Goal: Task Accomplishment & Management: Complete application form

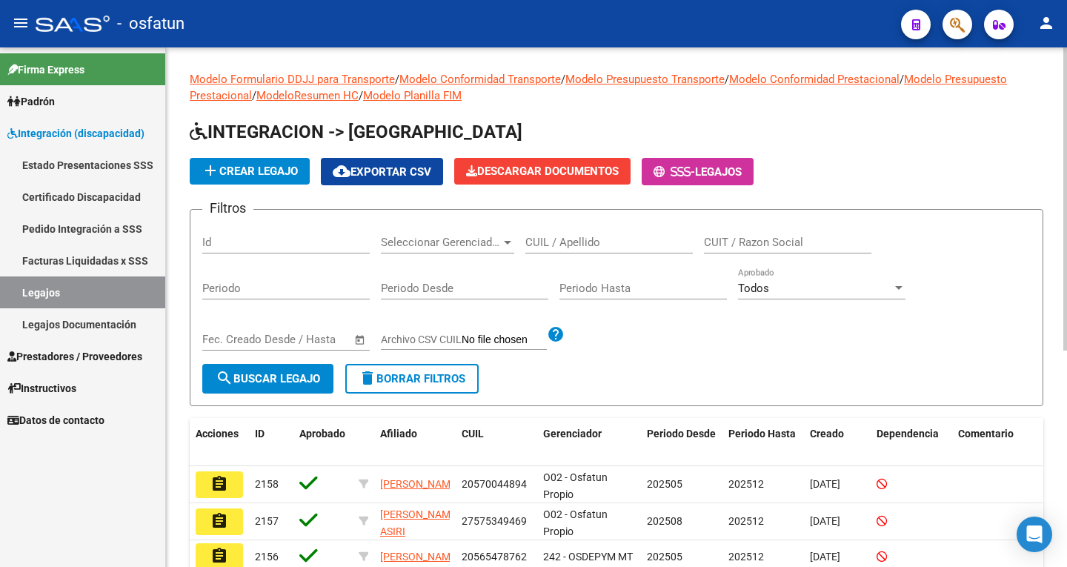
click at [264, 173] on span "add Crear Legajo" at bounding box center [250, 171] width 96 height 13
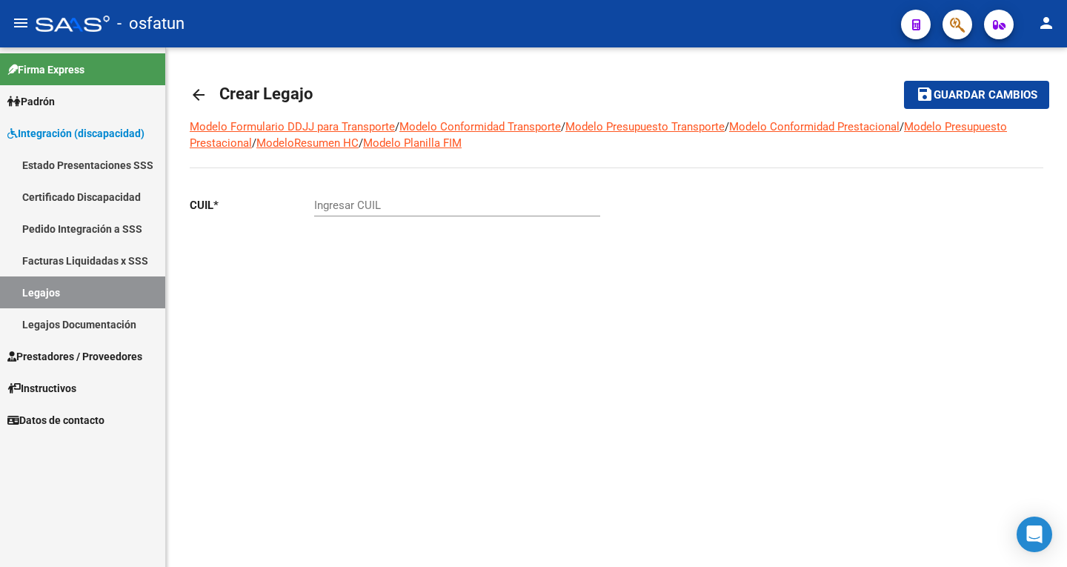
click at [362, 203] on input "Ingresar CUIL" at bounding box center [457, 205] width 286 height 13
type input "2"
type input "27-57473440-7"
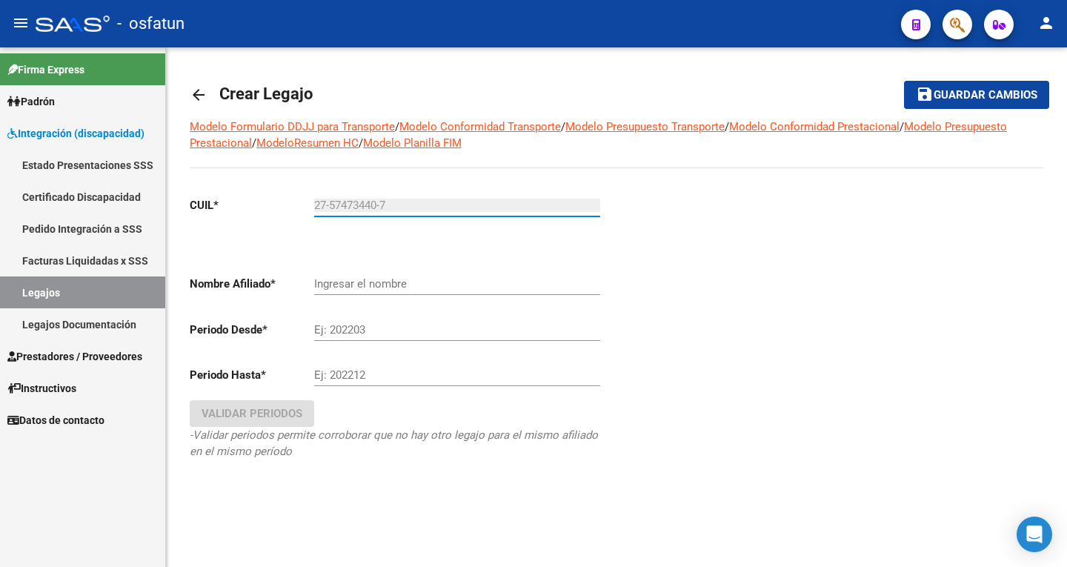
type input "GUBER [PERSON_NAME] [PERSON_NAME]"
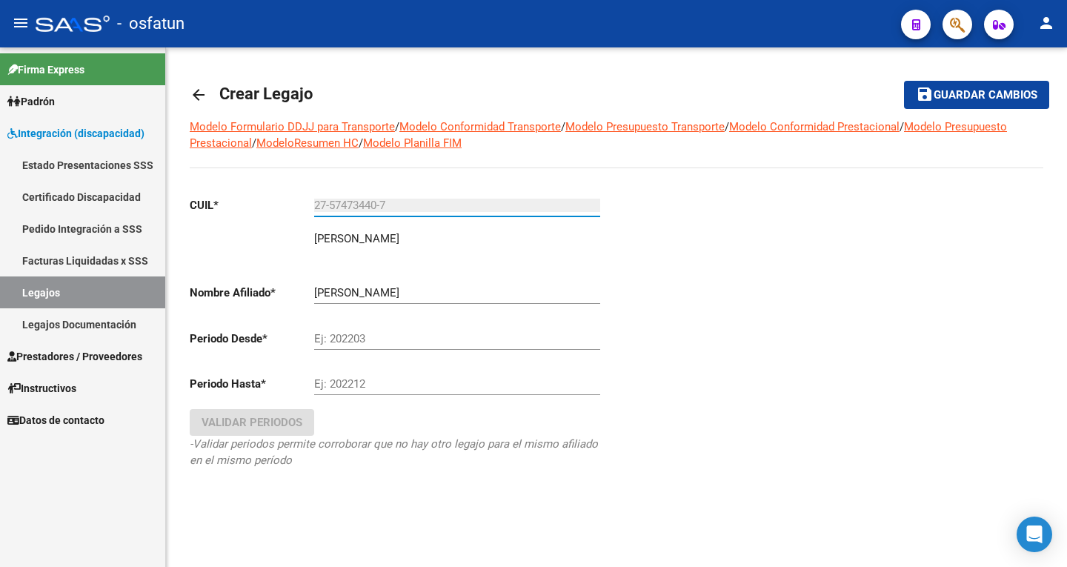
type input "27-57473440-7"
click at [362, 329] on div "Ej: 202203" at bounding box center [457, 334] width 286 height 32
click at [365, 340] on input "Ej: 202203" at bounding box center [457, 338] width 286 height 13
type input "202507"
click at [904, 81] on button "save Guardar cambios" at bounding box center [976, 94] width 145 height 27
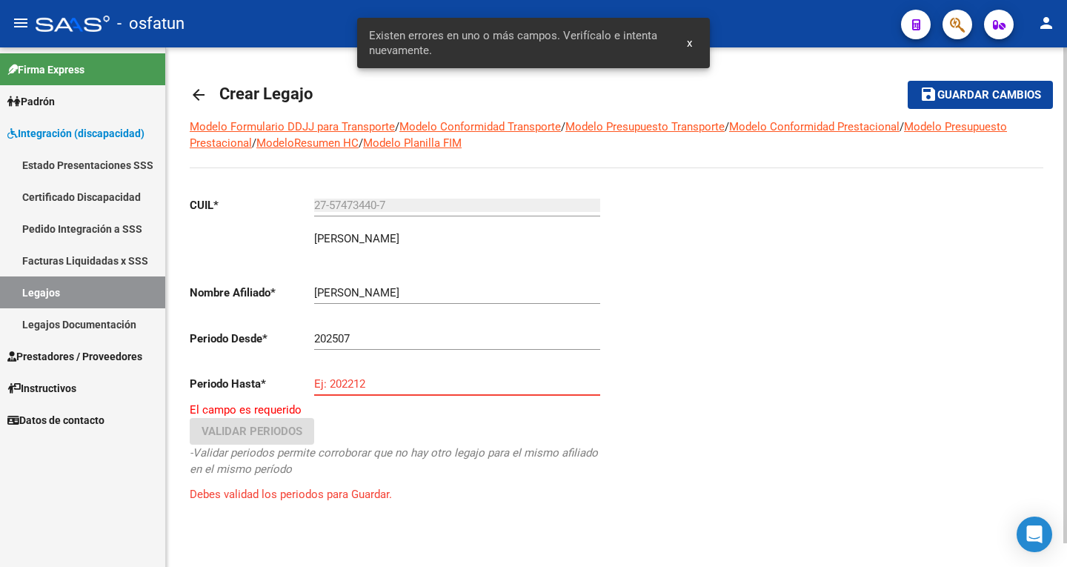
click at [380, 387] on input "Ej: 202212" at bounding box center [457, 383] width 286 height 13
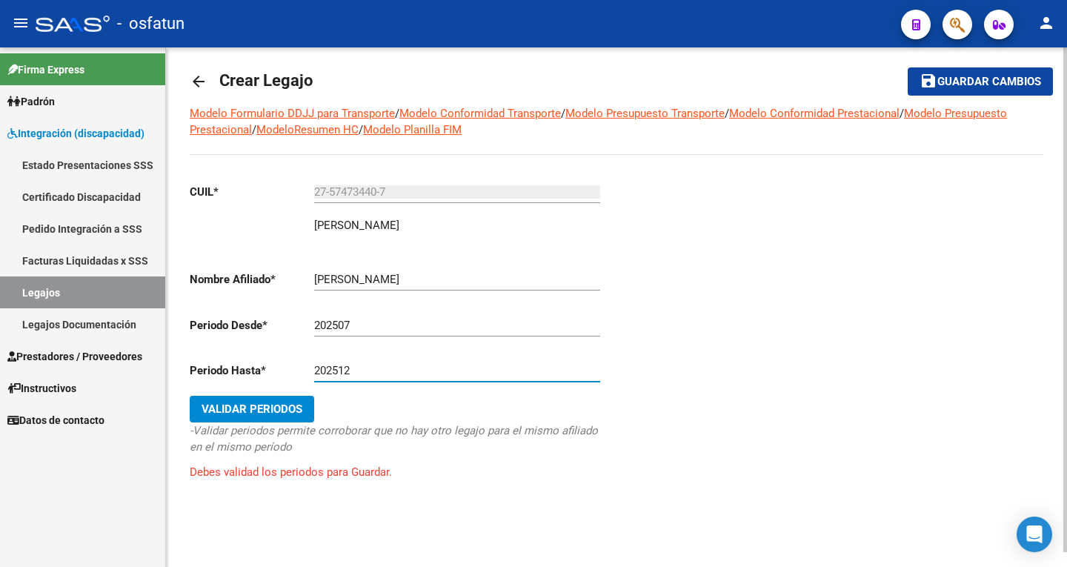
scroll to position [16, 0]
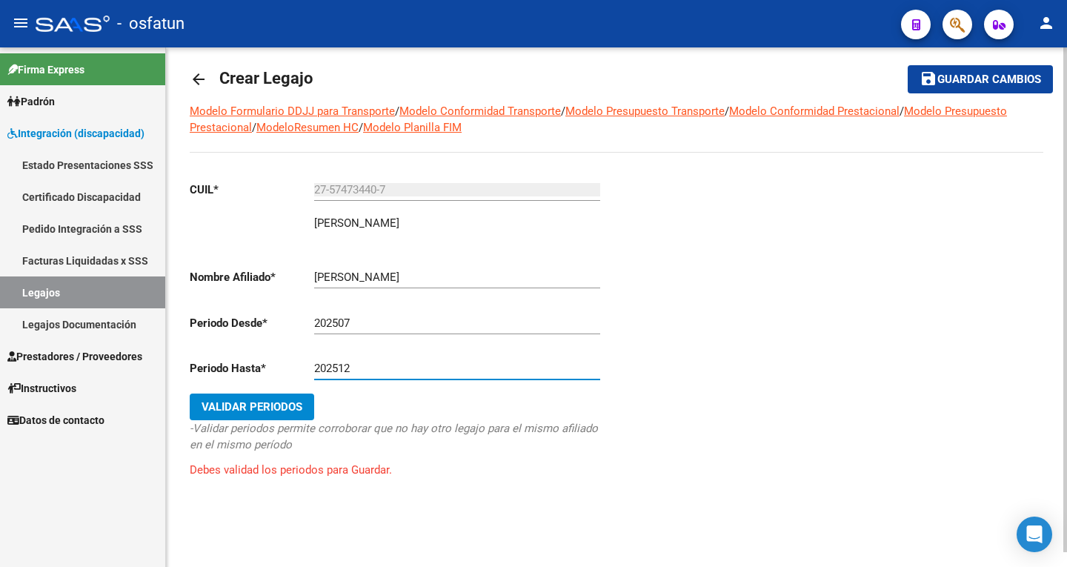
type input "202512"
click at [288, 404] on span "Validar Periodos" at bounding box center [252, 406] width 101 height 13
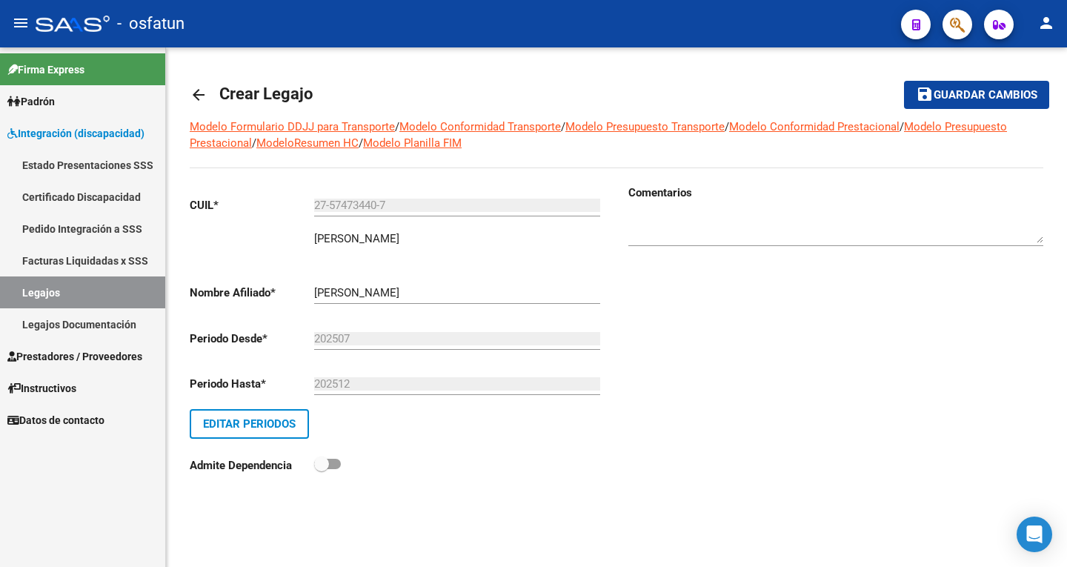
click at [668, 231] on textarea at bounding box center [835, 228] width 415 height 30
drag, startPoint x: 971, startPoint y: 97, endPoint x: 934, endPoint y: 99, distance: 37.1
click at [970, 97] on span "Guardar cambios" at bounding box center [986, 95] width 104 height 13
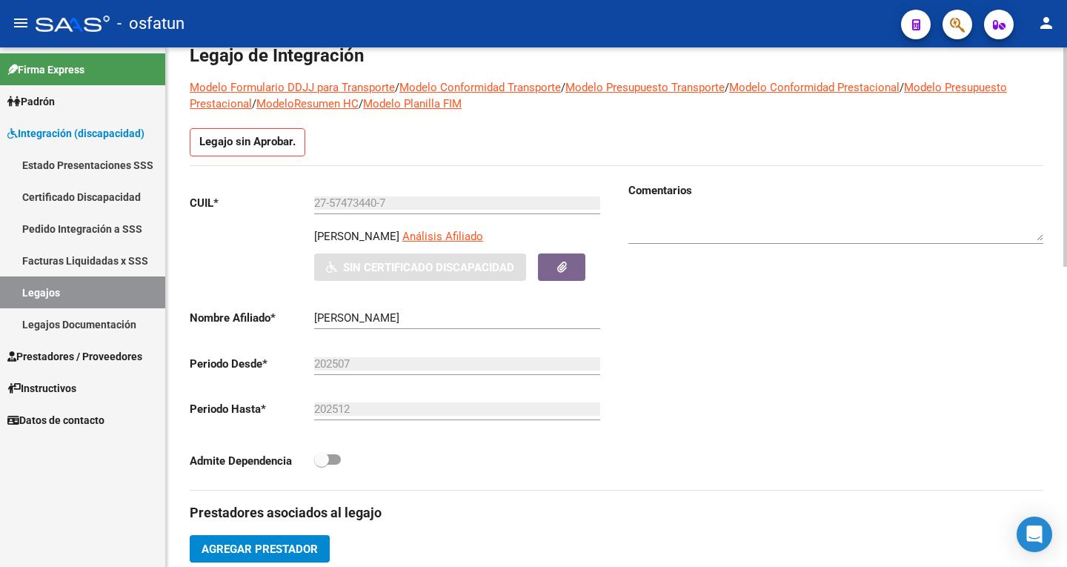
scroll to position [74, 0]
click at [1029, 545] on div "Open Intercom Messenger" at bounding box center [1034, 534] width 39 height 39
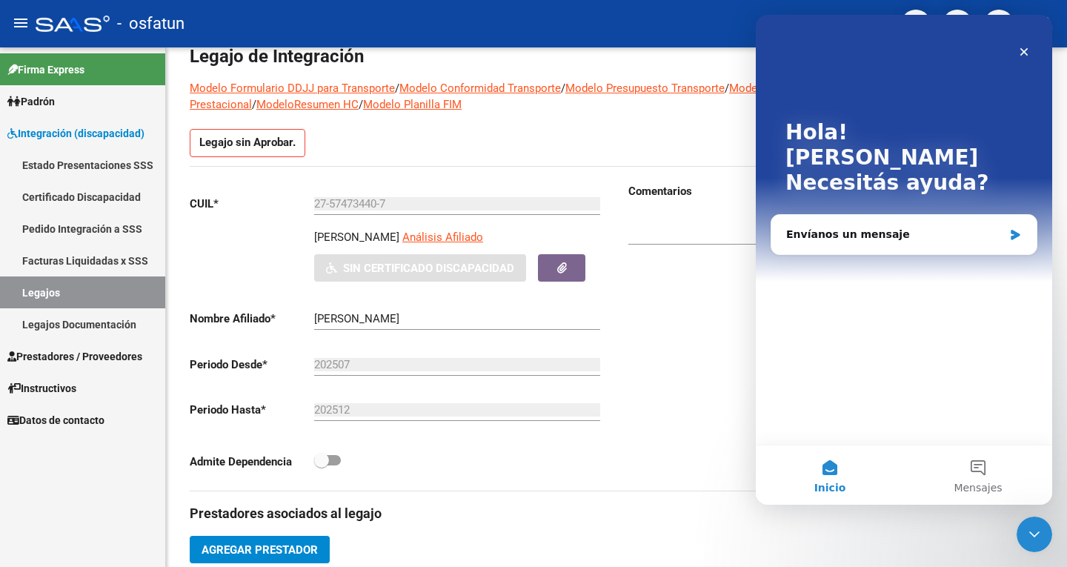
scroll to position [0, 0]
click at [993, 472] on button "Mensajes" at bounding box center [978, 474] width 148 height 59
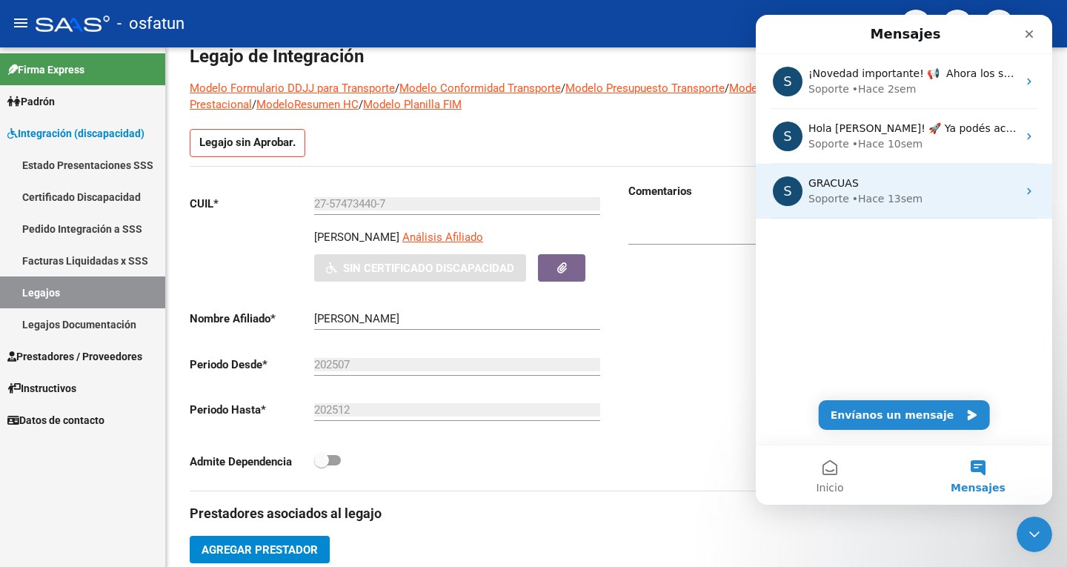
click at [832, 188] on span "GRACUAS" at bounding box center [834, 183] width 50 height 12
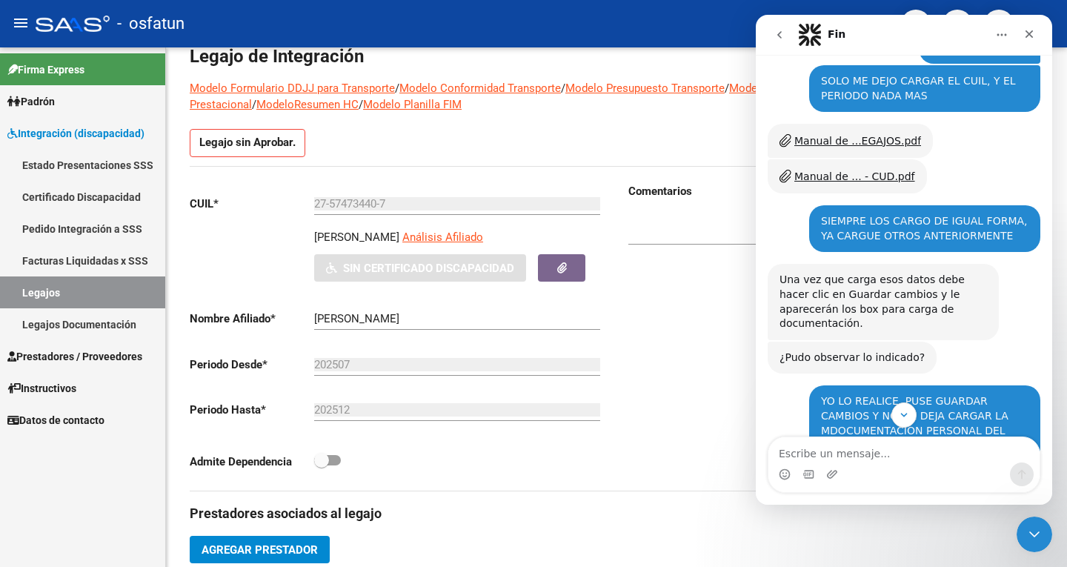
scroll to position [1038, 0]
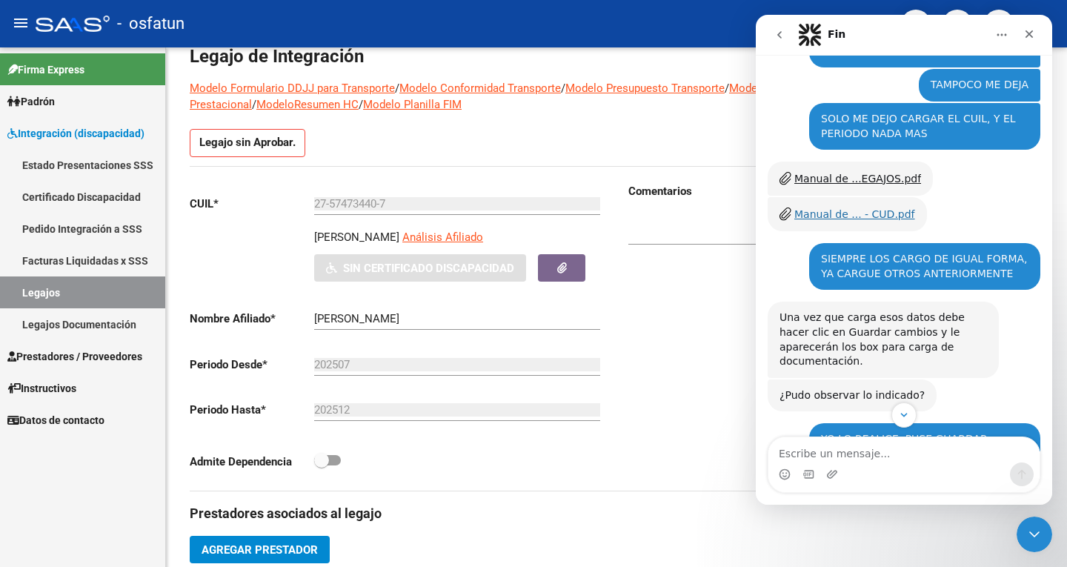
click at [867, 207] on div "Manual de ... - CUD.pdf" at bounding box center [854, 215] width 121 height 16
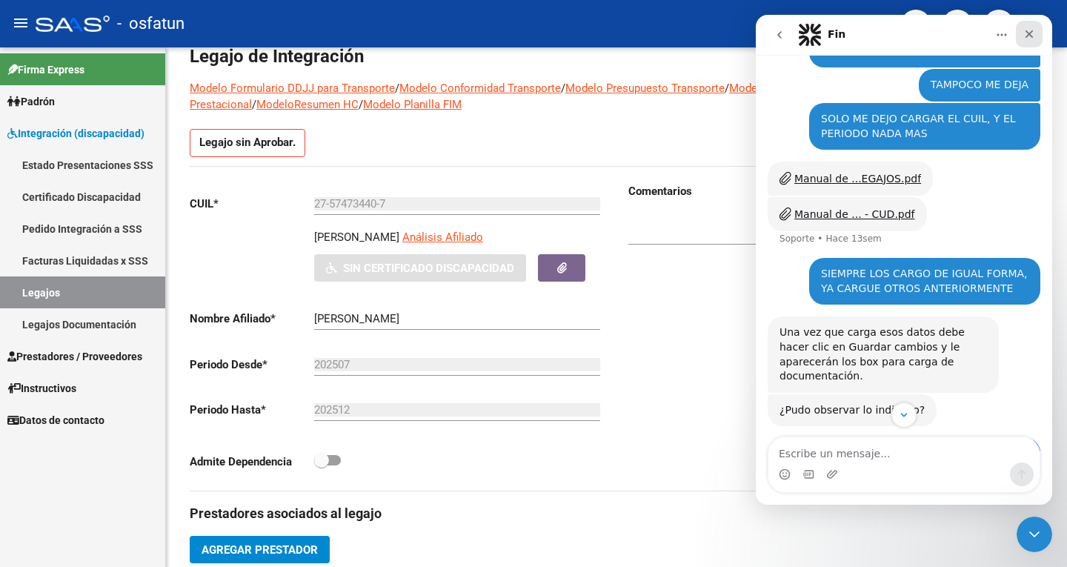
click at [1029, 28] on icon "Cerrar" at bounding box center [1029, 34] width 12 height 12
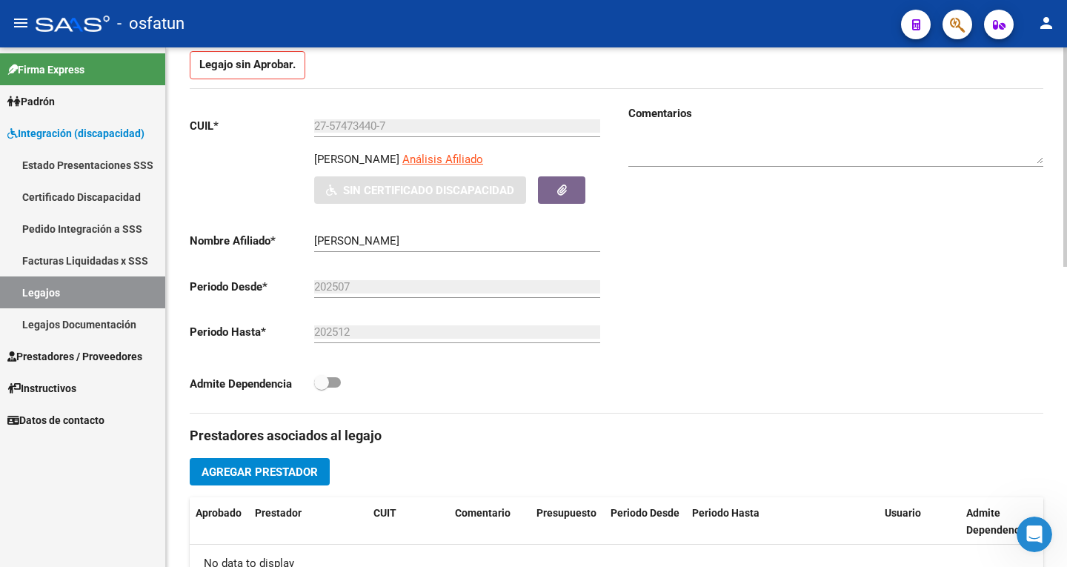
scroll to position [0, 0]
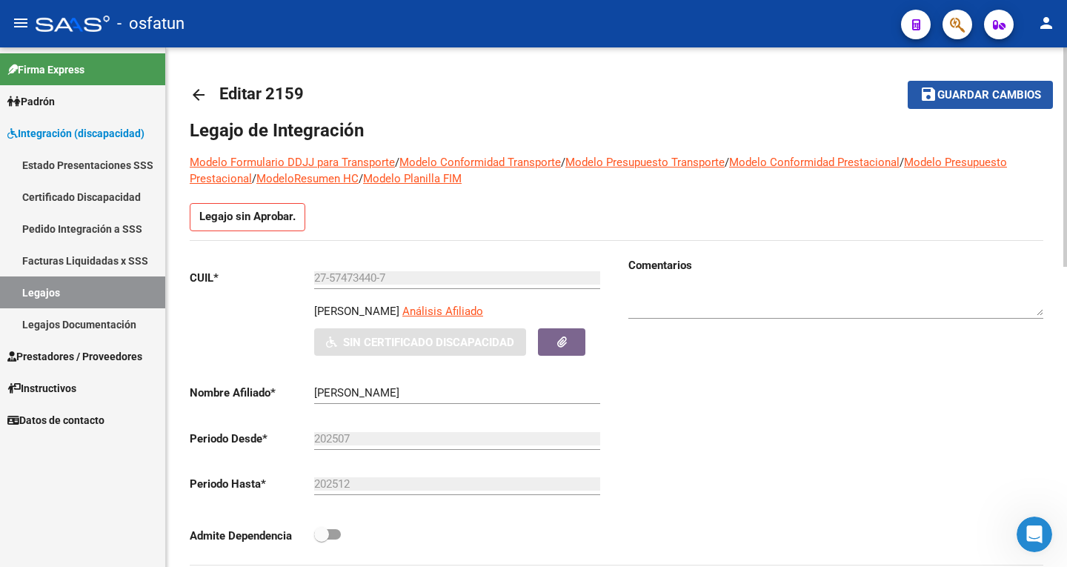
click at [993, 94] on span "Guardar cambios" at bounding box center [990, 95] width 104 height 13
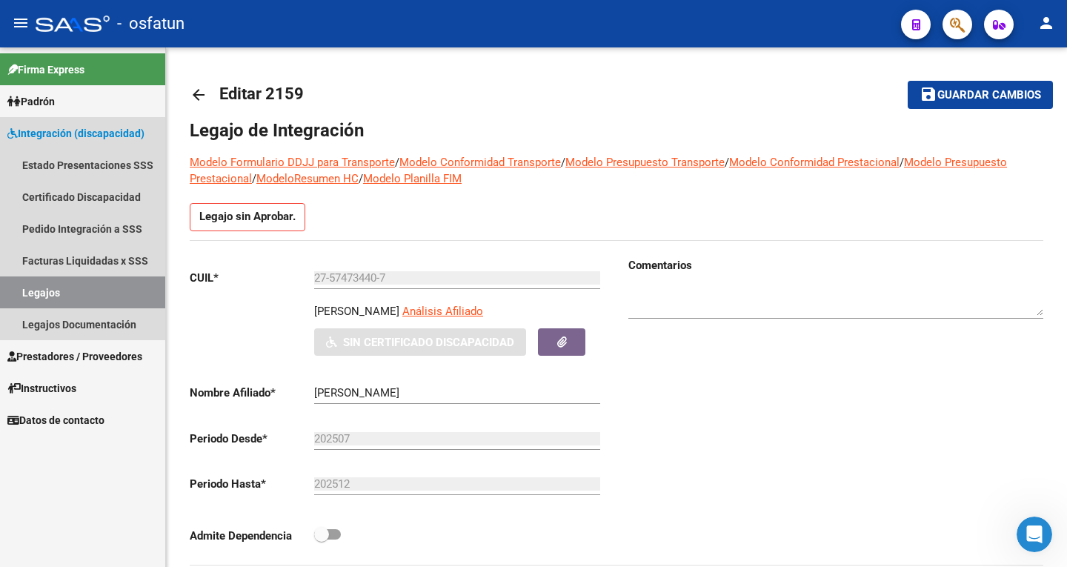
click at [87, 130] on span "Integración (discapacidad)" at bounding box center [75, 133] width 137 height 16
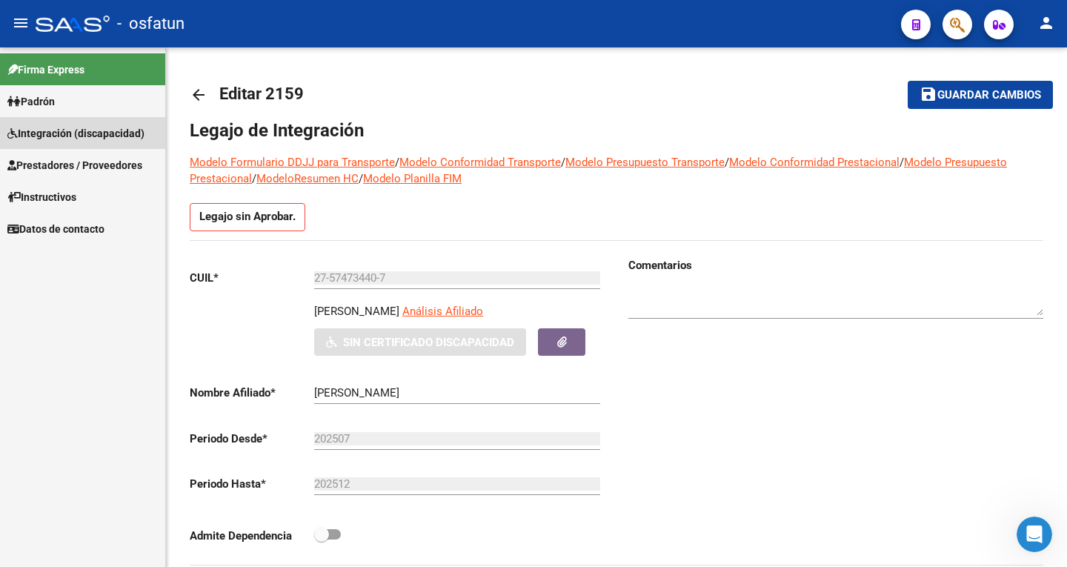
click at [87, 130] on span "Integración (discapacidad)" at bounding box center [75, 133] width 137 height 16
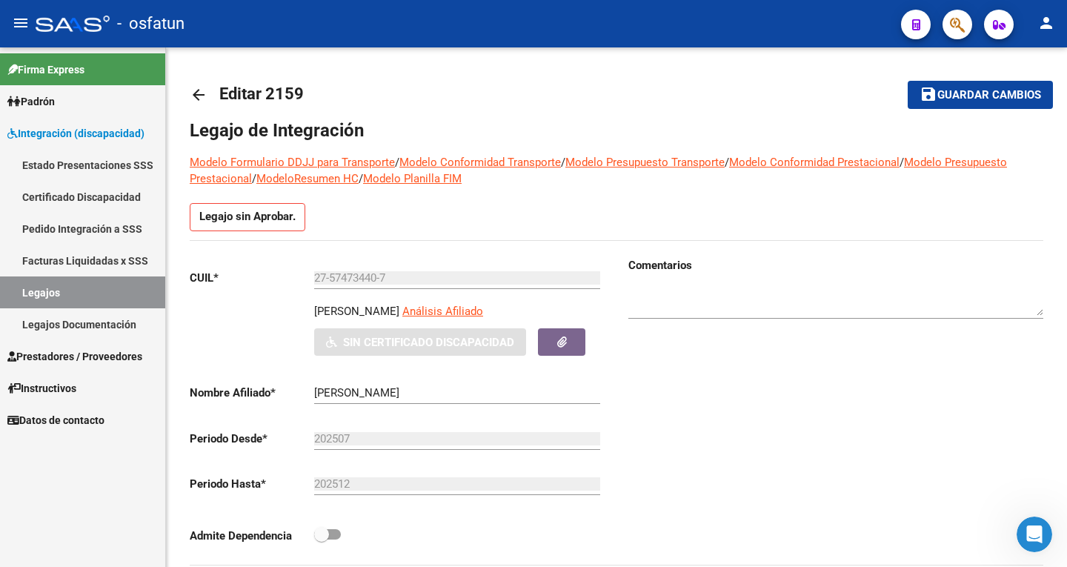
click at [77, 196] on link "Certificado Discapacidad" at bounding box center [82, 197] width 165 height 32
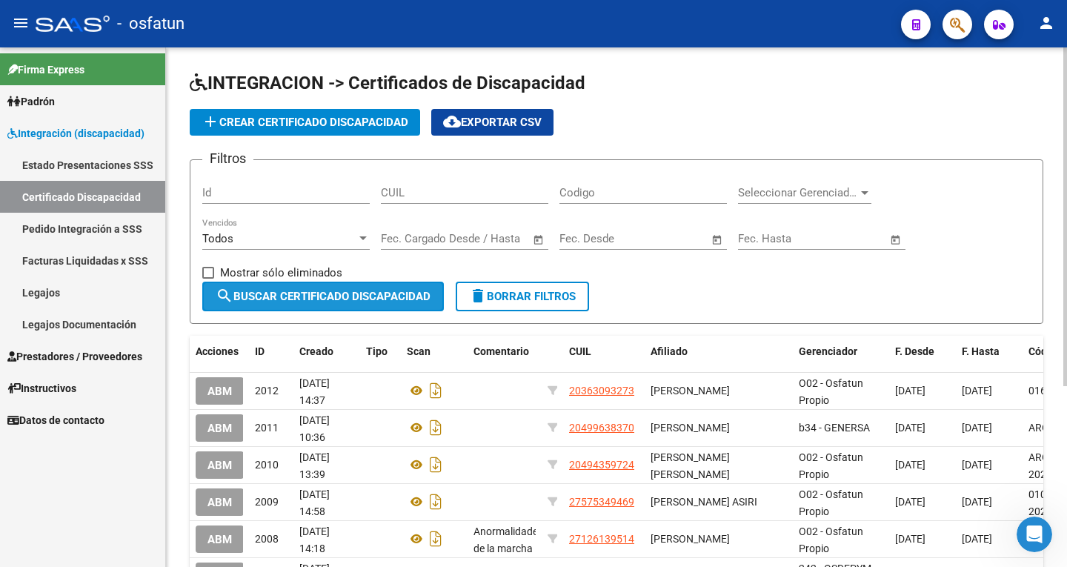
click at [362, 290] on span "search Buscar Certificado Discapacidad" at bounding box center [323, 296] width 215 height 13
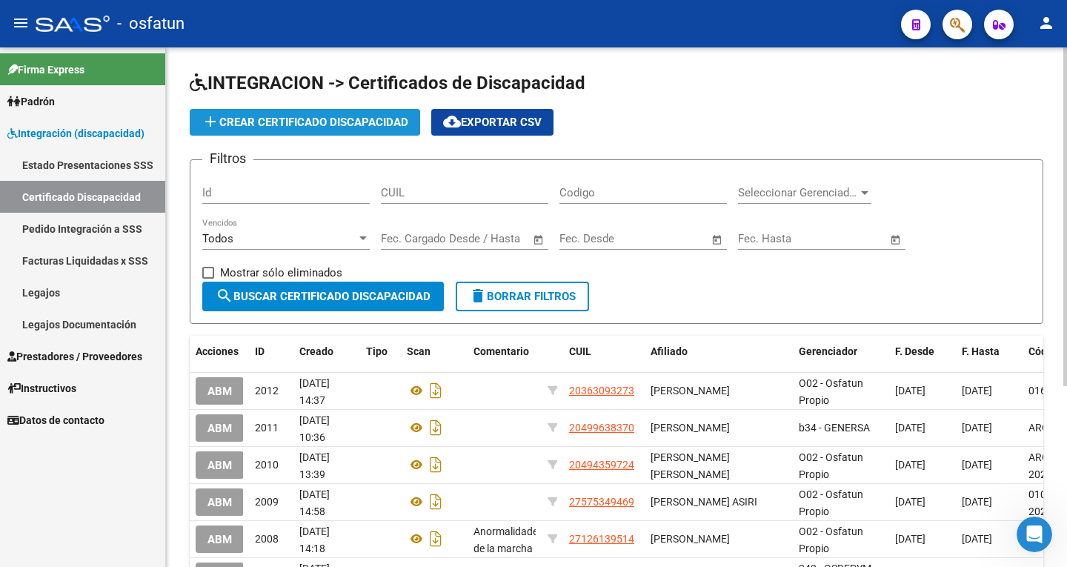
click at [334, 119] on span "add Crear Certificado Discapacidad" at bounding box center [305, 122] width 207 height 13
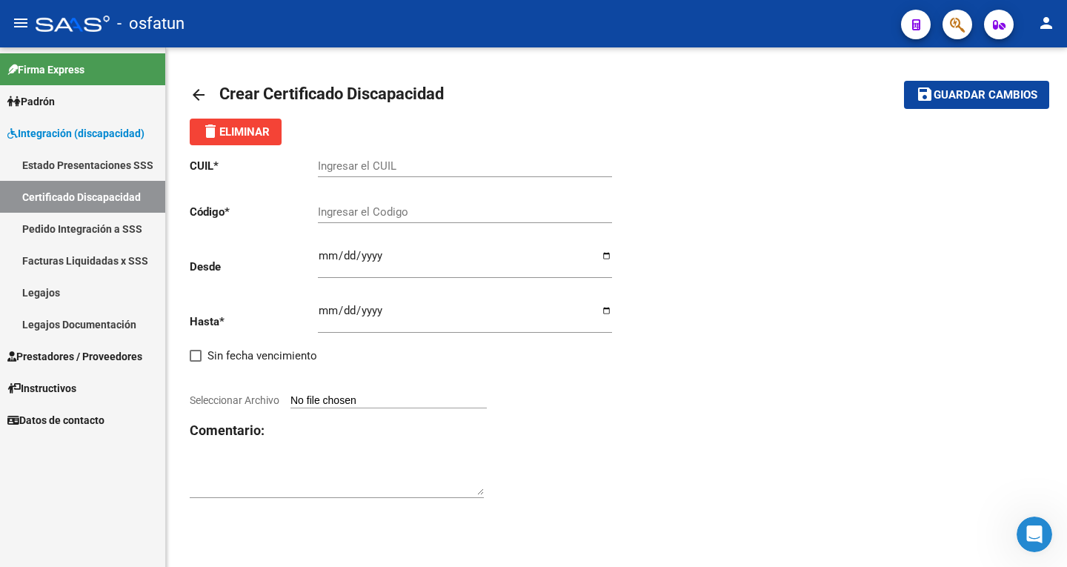
click at [361, 162] on input "Ingresar el CUIL" at bounding box center [465, 165] width 294 height 13
type input "27-57473440-7"
click at [764, 259] on div "CUIL * 27-57473440-7 Ingresar el CUIL Código * Ingresar el Codigo Desde Ingresa…" at bounding box center [617, 328] width 854 height 367
click at [394, 211] on input "Ingresar el Codigo" at bounding box center [465, 211] width 294 height 13
type input "a"
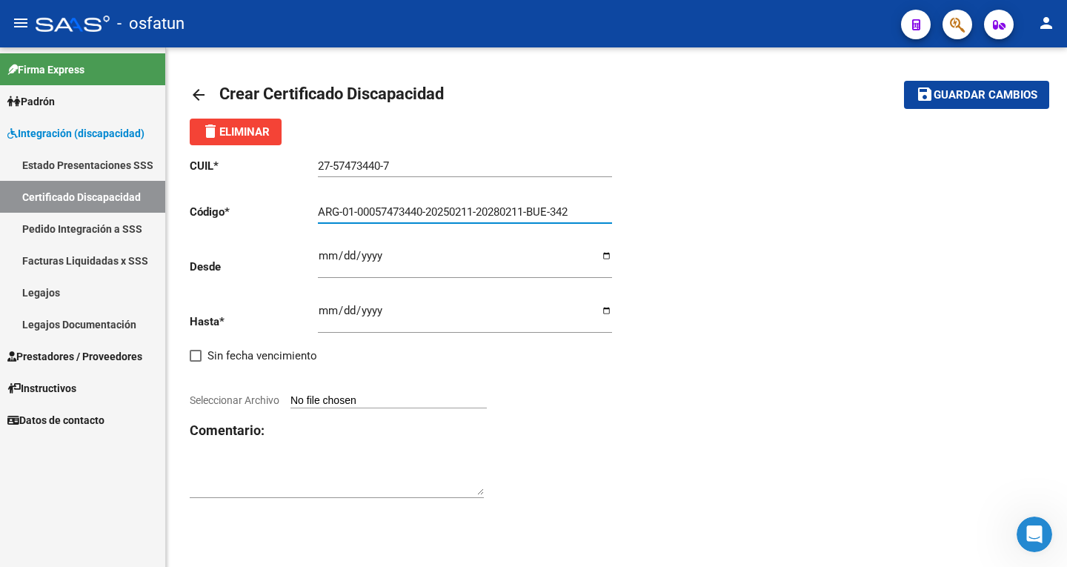
click at [904, 81] on button "save Guardar cambios" at bounding box center [976, 94] width 145 height 27
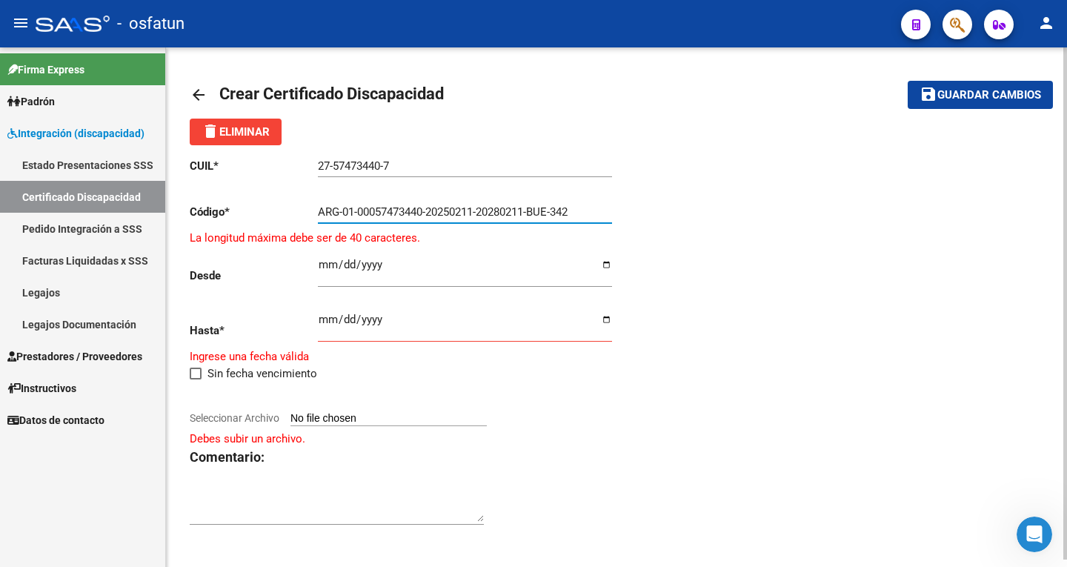
click at [343, 212] on input "ARG-01-00057473440-20250211-20280211-BUE-342" at bounding box center [465, 211] width 294 height 13
click at [355, 213] on input "ARG01-00057473440-20250211-20280211-BUE-342" at bounding box center [465, 211] width 294 height 13
click at [425, 209] on input "ARG0100057473440-20250211-20280211-BUE-342" at bounding box center [465, 211] width 294 height 13
click at [474, 210] on input "ARG010005747344020250211-20280211-BUE-342" at bounding box center [465, 211] width 294 height 13
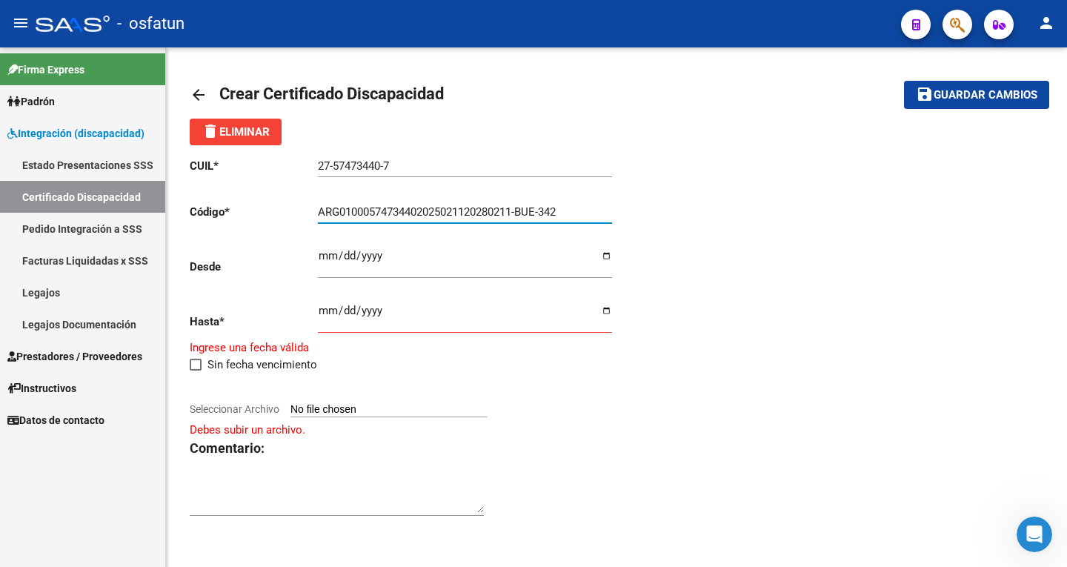
click at [522, 210] on input "ARG01000574734402025021120280211-BUE-342" at bounding box center [465, 211] width 294 height 13
type input "ARG01000574734402025021120280211BUE-342"
drag, startPoint x: 676, startPoint y: 214, endPoint x: 680, endPoint y: 208, distance: 7.6
click at [680, 210] on div "CUIL * 27-57473440-7 Ingresar el CUIL Código * ARG01000574734402025021120280211…" at bounding box center [617, 337] width 854 height 385
click at [434, 242] on div "Ingresar fec. Desde" at bounding box center [465, 258] width 294 height 42
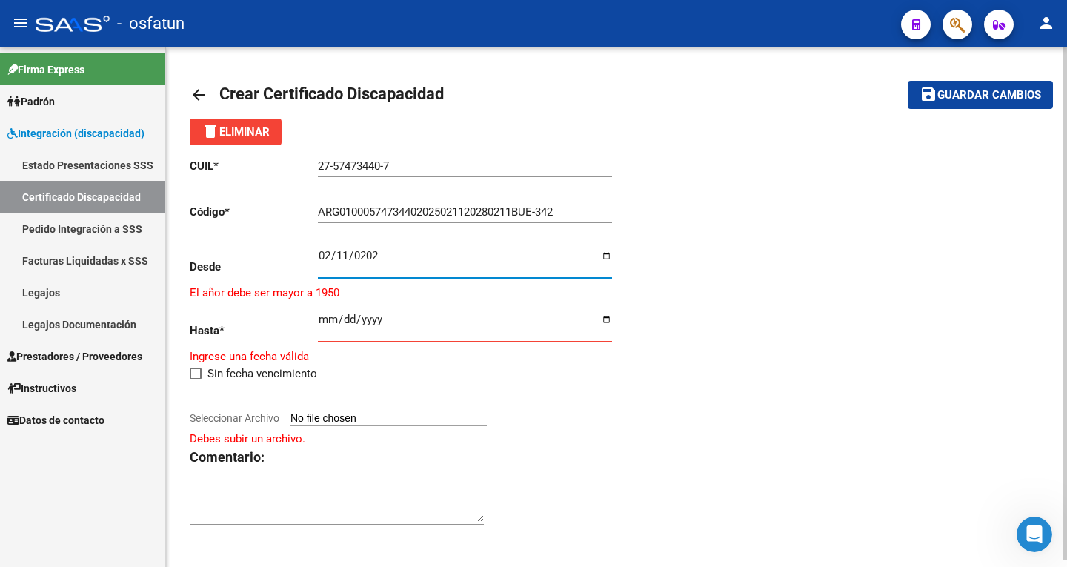
type input "2025-02-11"
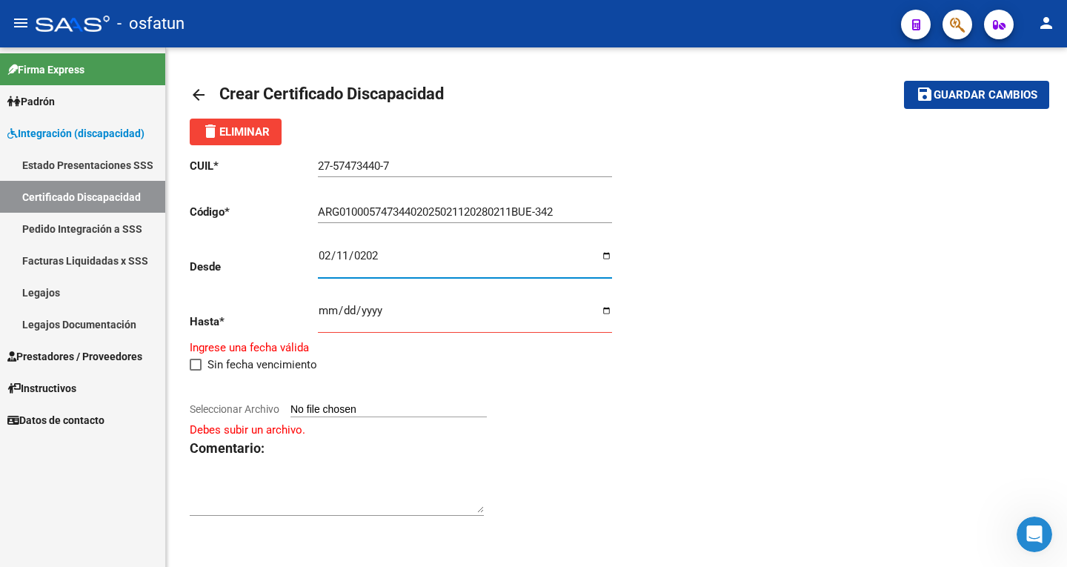
click at [904, 81] on button "save Guardar cambios" at bounding box center [976, 94] width 145 height 27
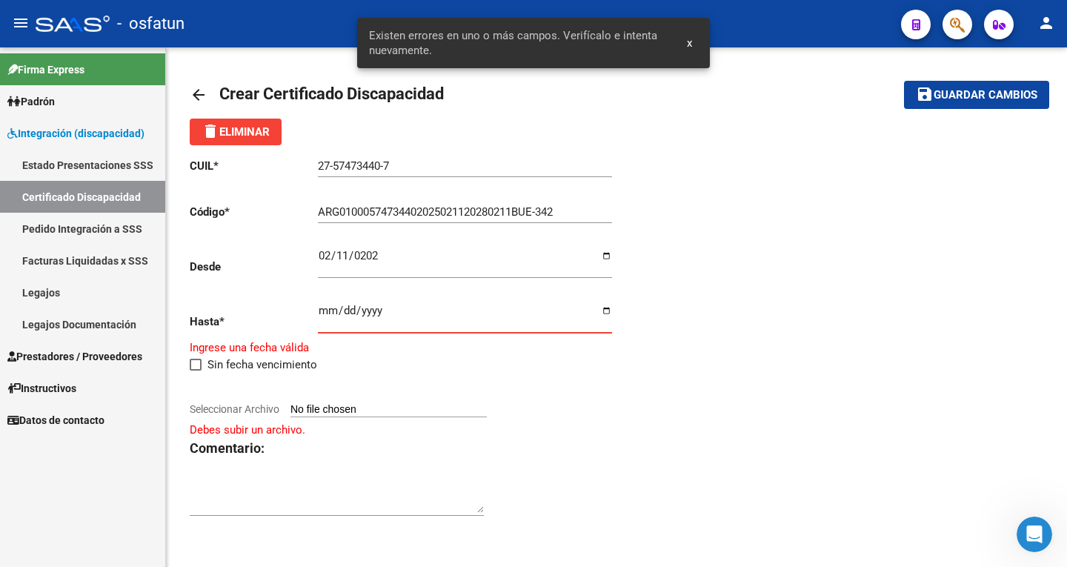
drag, startPoint x: 472, startPoint y: 326, endPoint x: 435, endPoint y: 328, distance: 37.1
click at [469, 326] on input "Ingresar fec. Hasta" at bounding box center [465, 317] width 294 height 24
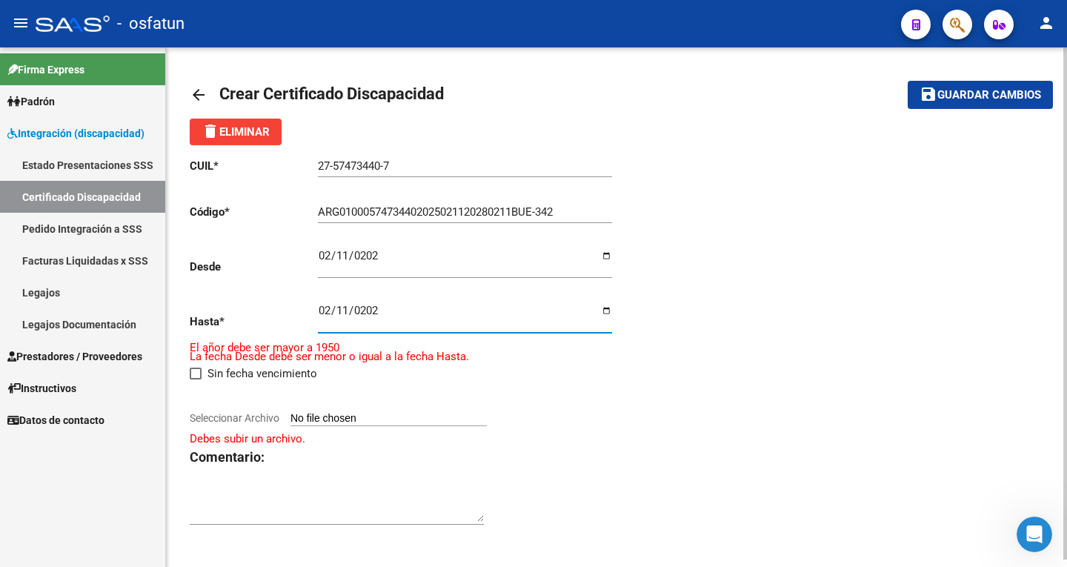
type input "2028-02-11"
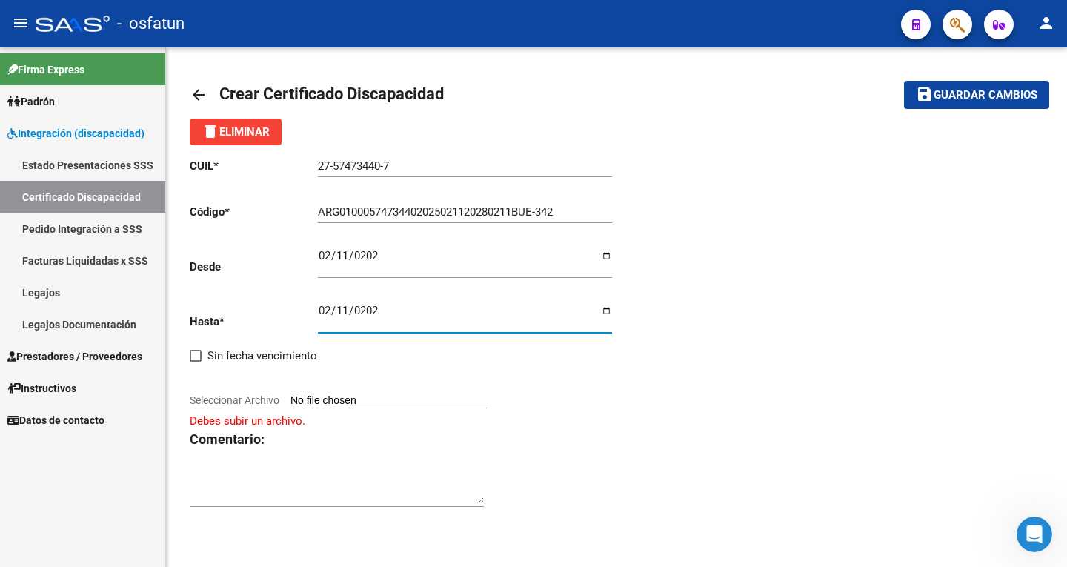
click at [392, 396] on input "Seleccionar Archivo" at bounding box center [389, 401] width 196 height 14
type input "C:\fakepath\18147_original.jpg"
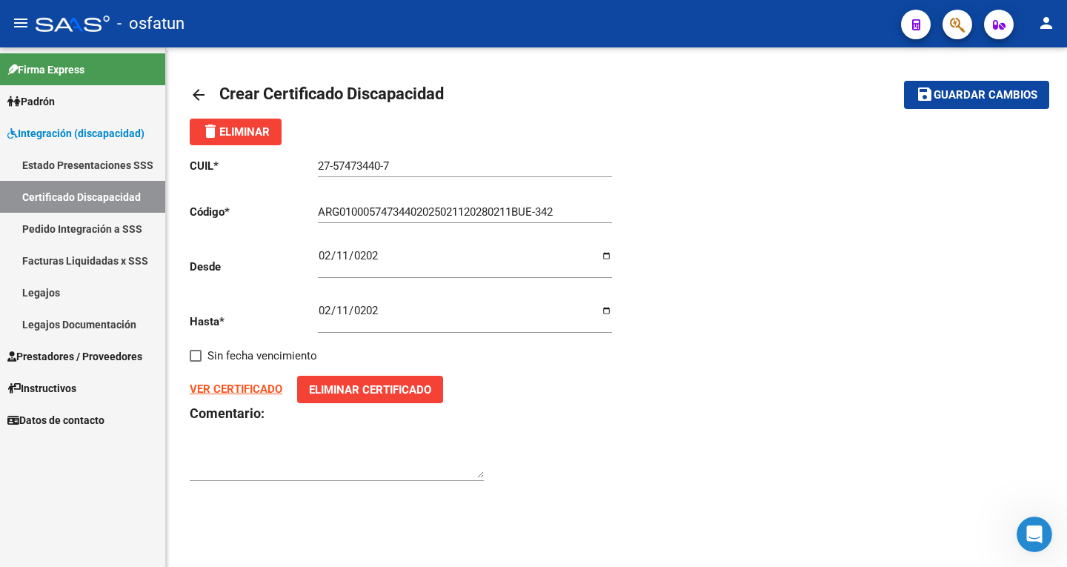
click at [288, 477] on textarea at bounding box center [337, 463] width 294 height 30
click at [943, 98] on span "Guardar cambios" at bounding box center [986, 95] width 104 height 13
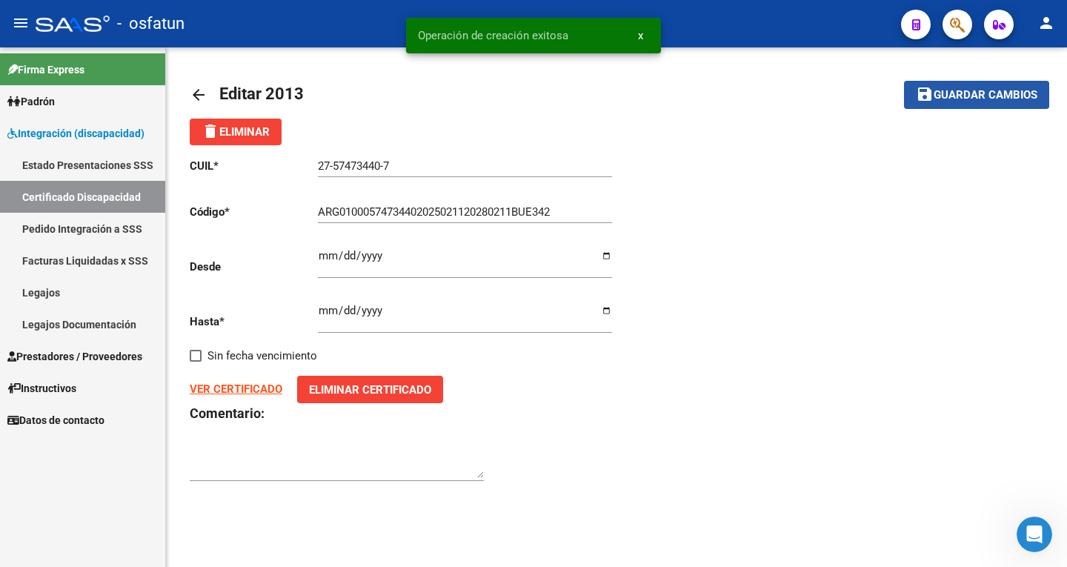
click at [944, 92] on span "Guardar cambios" at bounding box center [986, 95] width 104 height 13
click at [62, 292] on link "Legajos" at bounding box center [82, 292] width 165 height 32
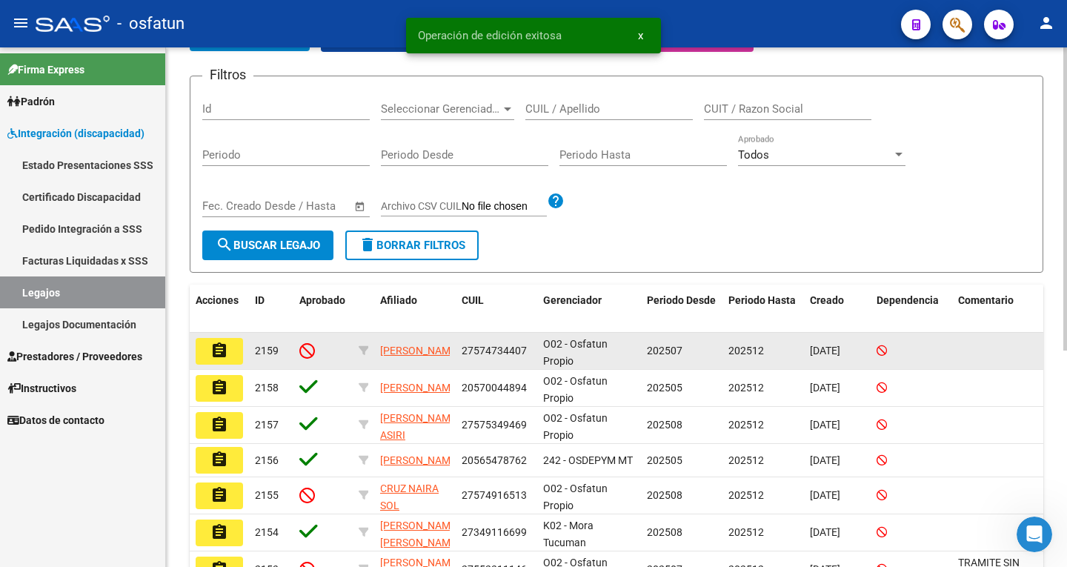
scroll to position [148, 0]
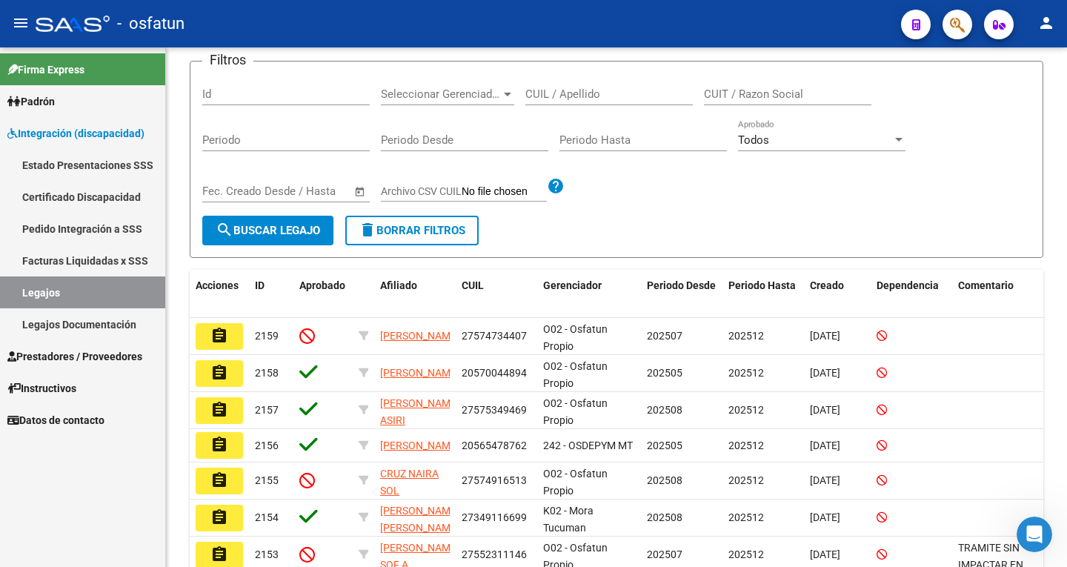
click at [214, 332] on mat-icon "assignment" at bounding box center [219, 336] width 18 height 18
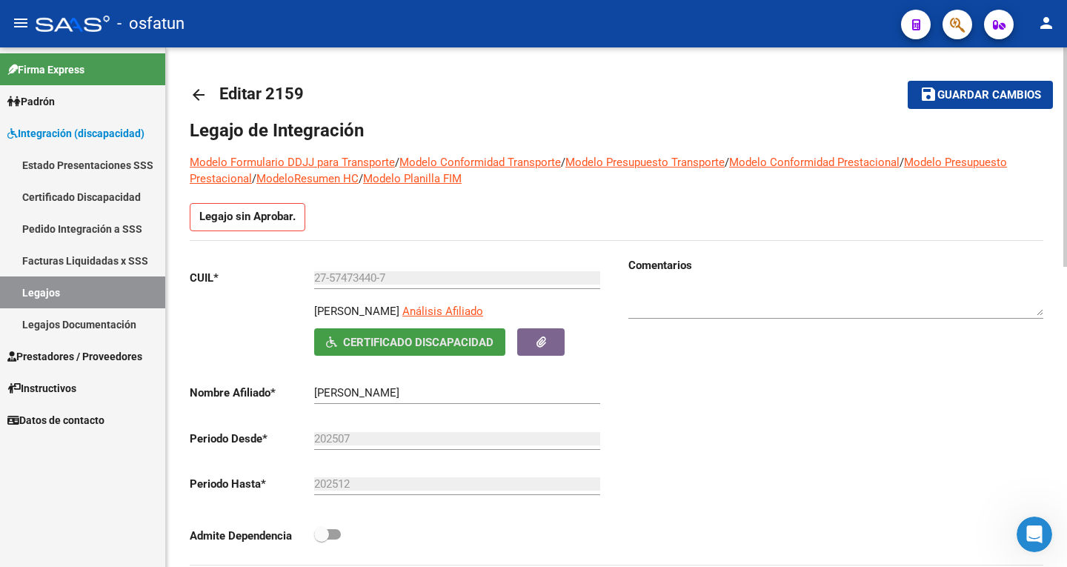
click at [476, 343] on span "Certificado Discapacidad" at bounding box center [418, 342] width 150 height 13
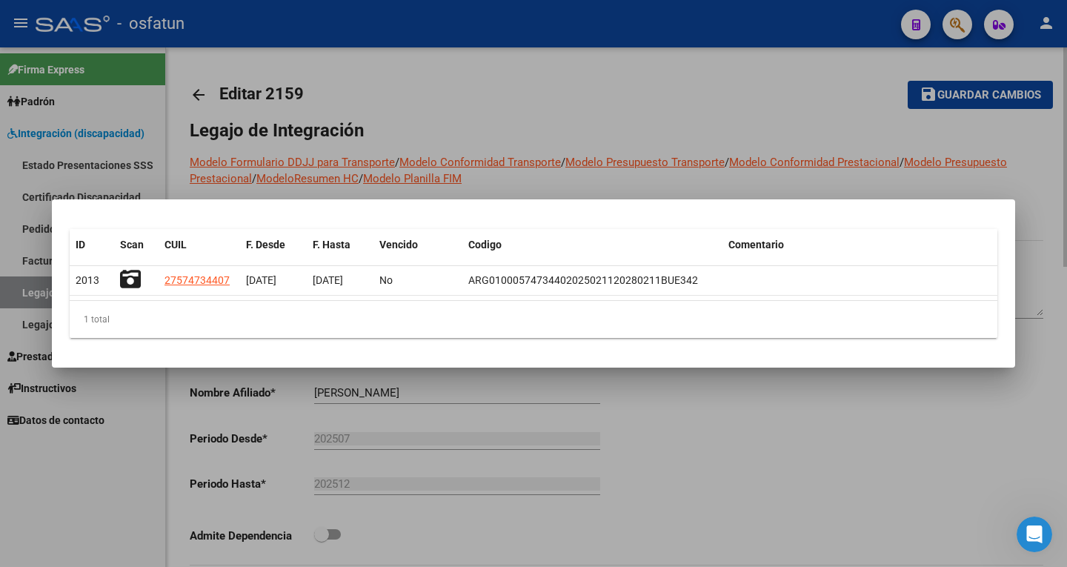
click at [677, 87] on div at bounding box center [533, 283] width 1067 height 567
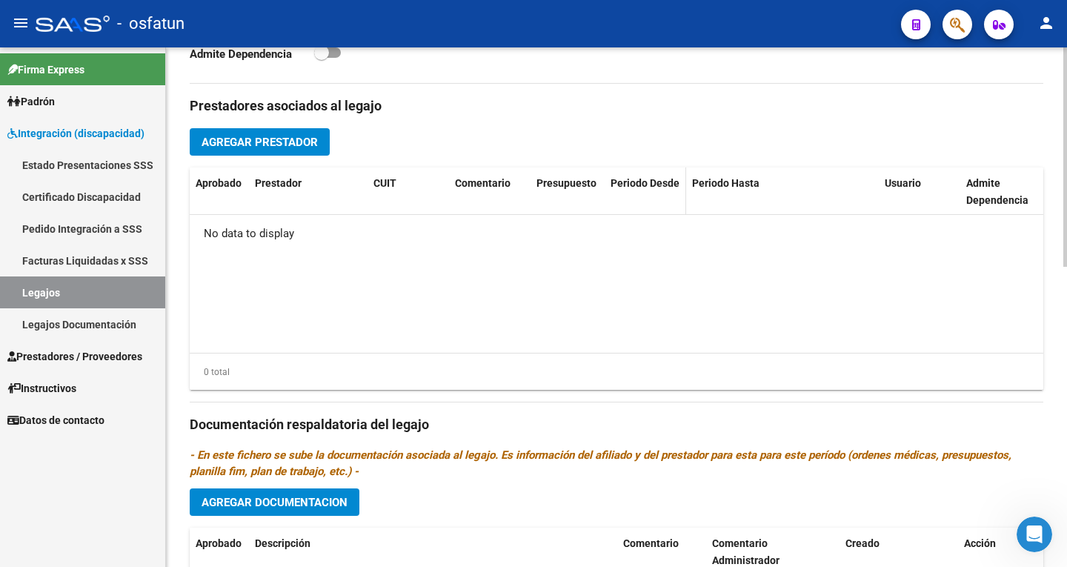
scroll to position [296, 0]
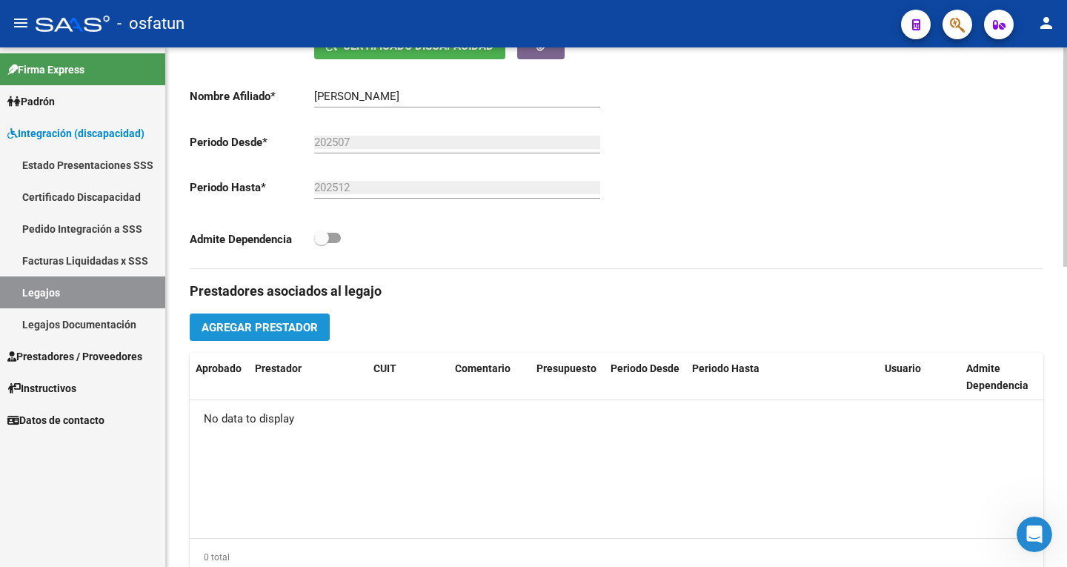
click at [318, 329] on button "Agregar Prestador" at bounding box center [260, 326] width 140 height 27
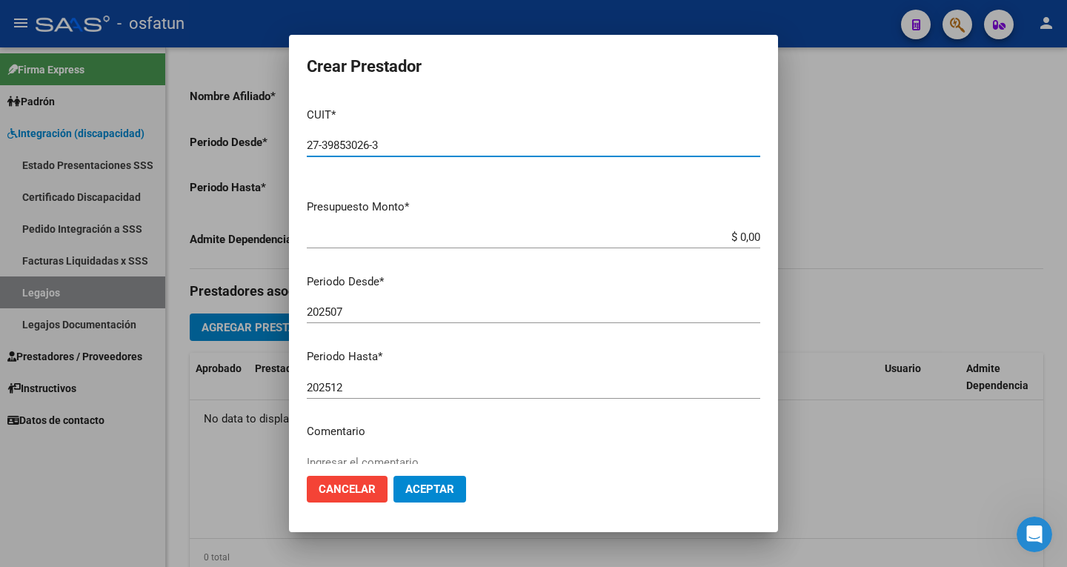
type input "27-39853026-3"
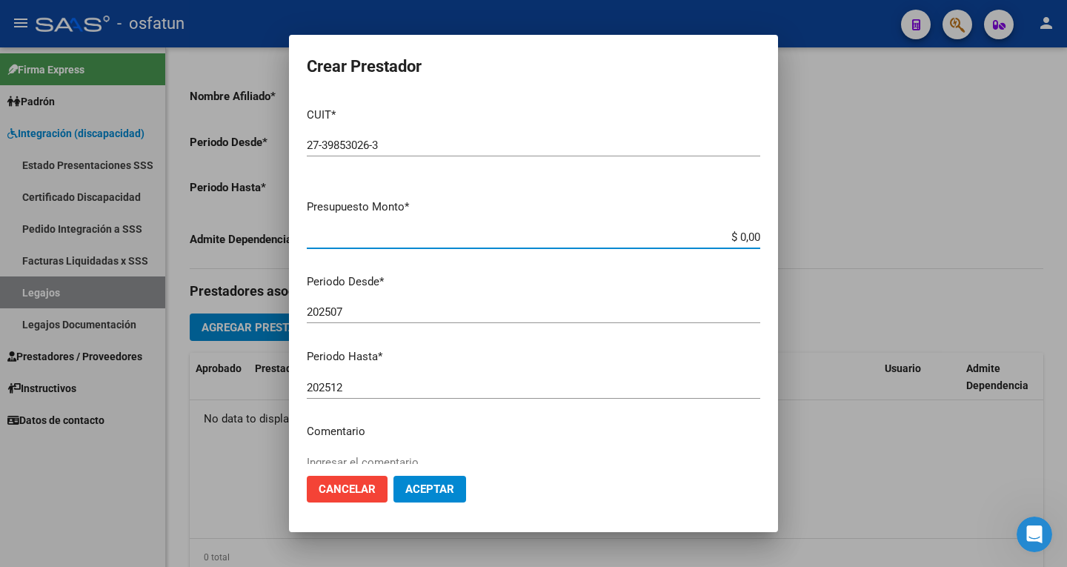
click at [743, 237] on input "$ 0,00" at bounding box center [534, 236] width 454 height 13
click at [1034, 201] on div at bounding box center [533, 283] width 1067 height 567
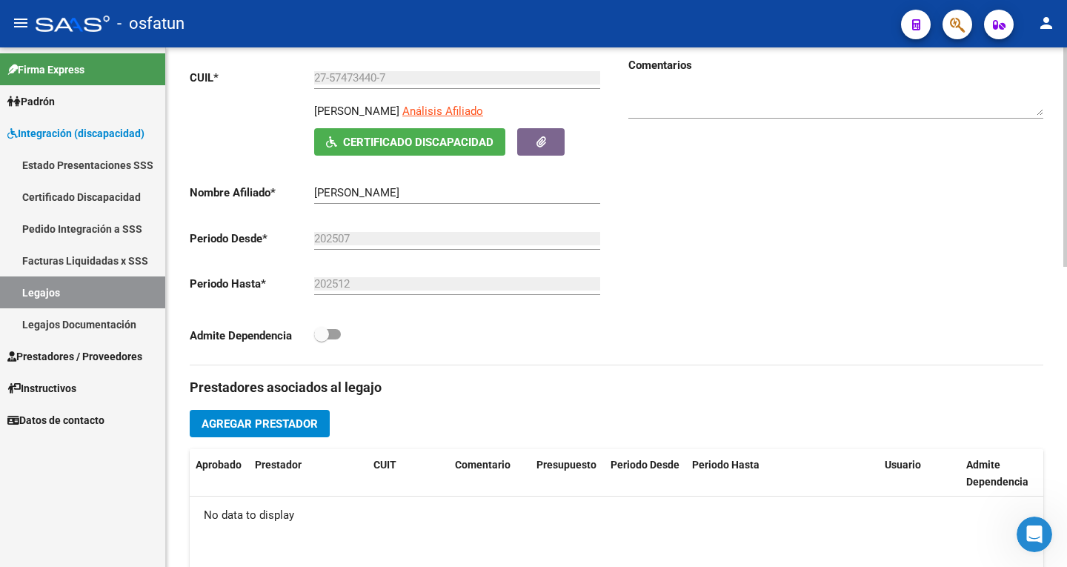
scroll to position [148, 0]
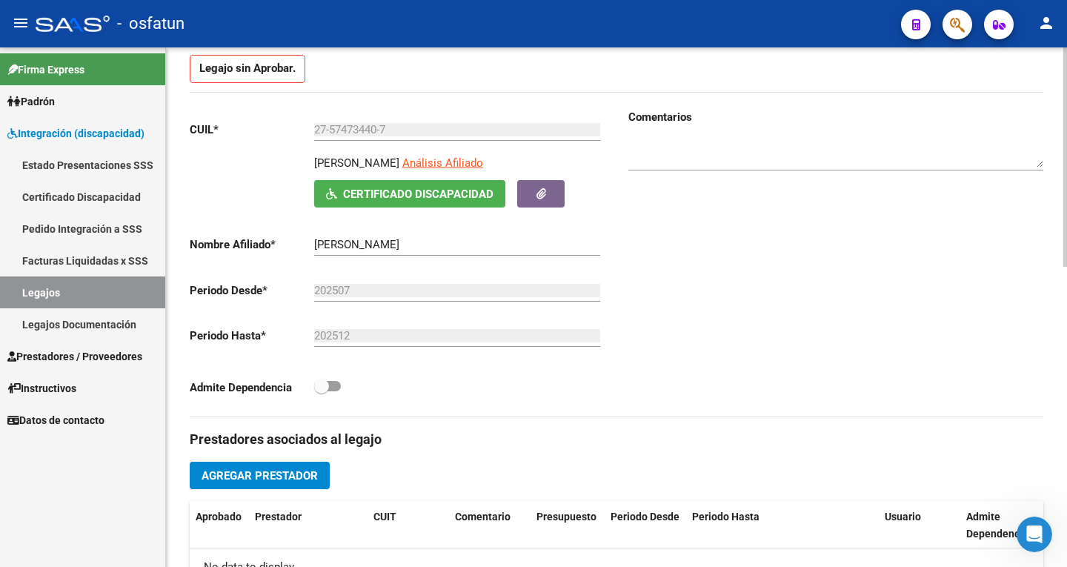
click at [284, 472] on span "Agregar Prestador" at bounding box center [260, 475] width 116 height 13
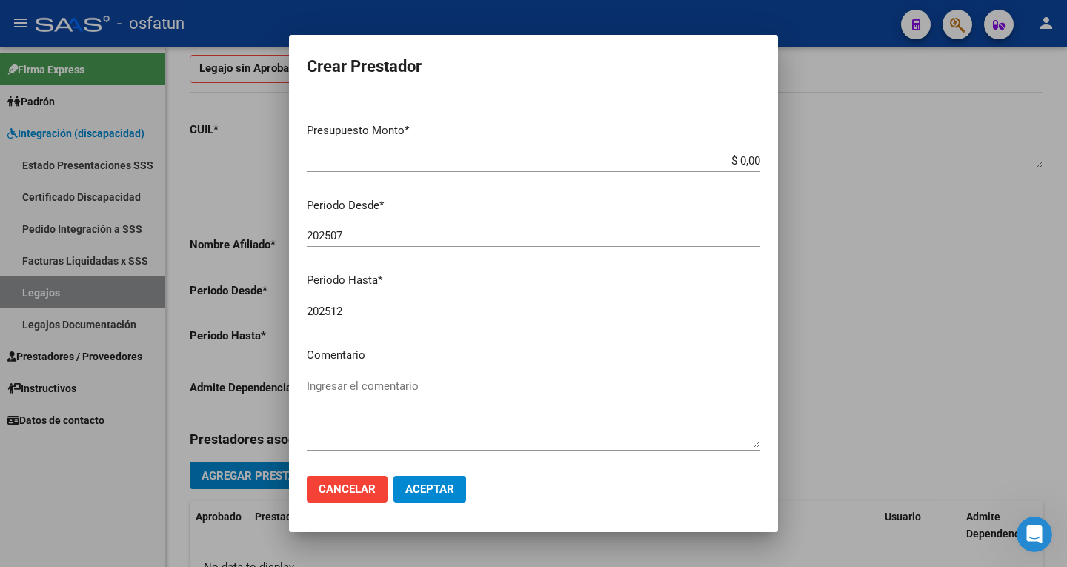
scroll to position [0, 0]
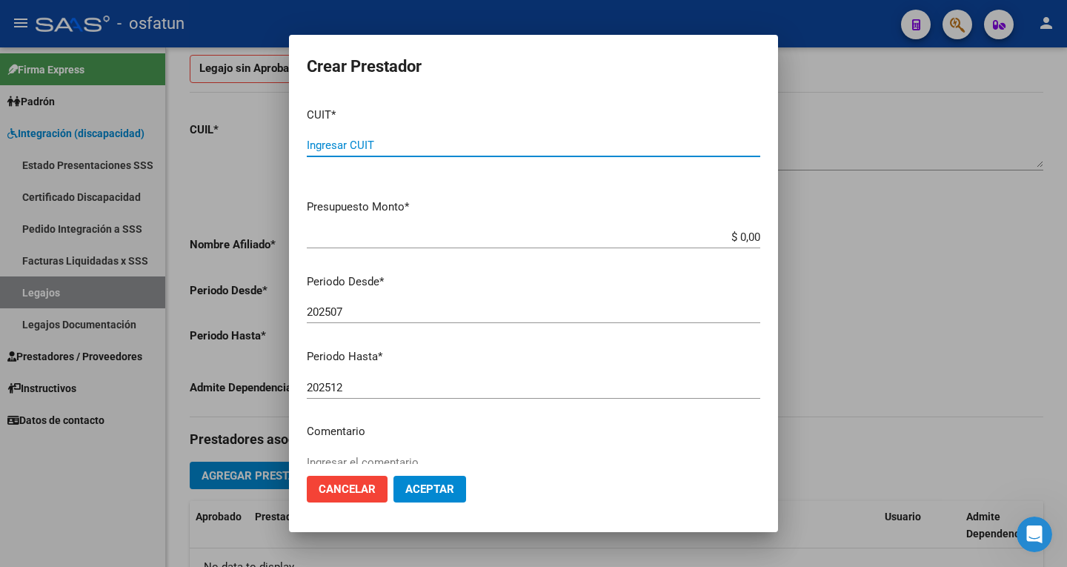
drag, startPoint x: 374, startPoint y: 145, endPoint x: 421, endPoint y: 85, distance: 76.5
click at [374, 142] on input "Ingresar CUIT" at bounding box center [534, 145] width 454 height 13
type input "27-39853026-3"
click at [394, 476] on button "Aceptar" at bounding box center [430, 489] width 73 height 27
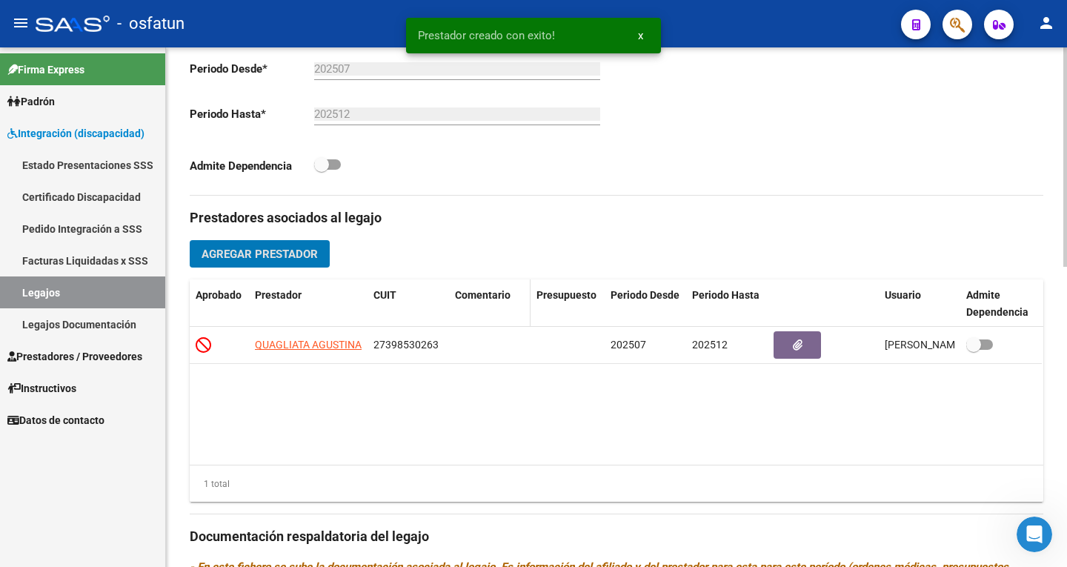
scroll to position [371, 0]
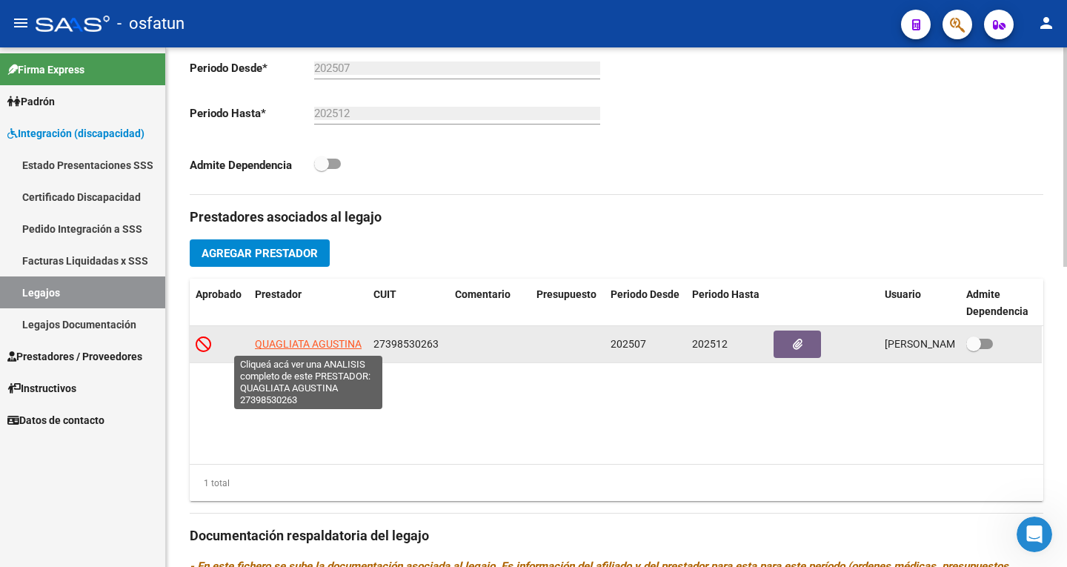
click at [328, 343] on span "QUAGLIATA AGUSTINA" at bounding box center [308, 344] width 107 height 12
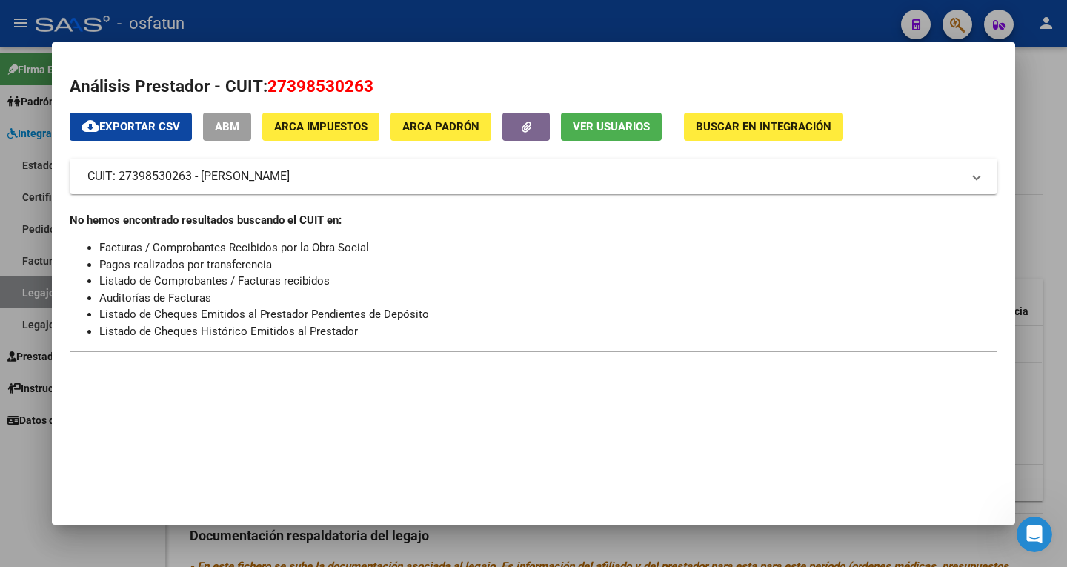
click at [549, 21] on div at bounding box center [533, 283] width 1067 height 567
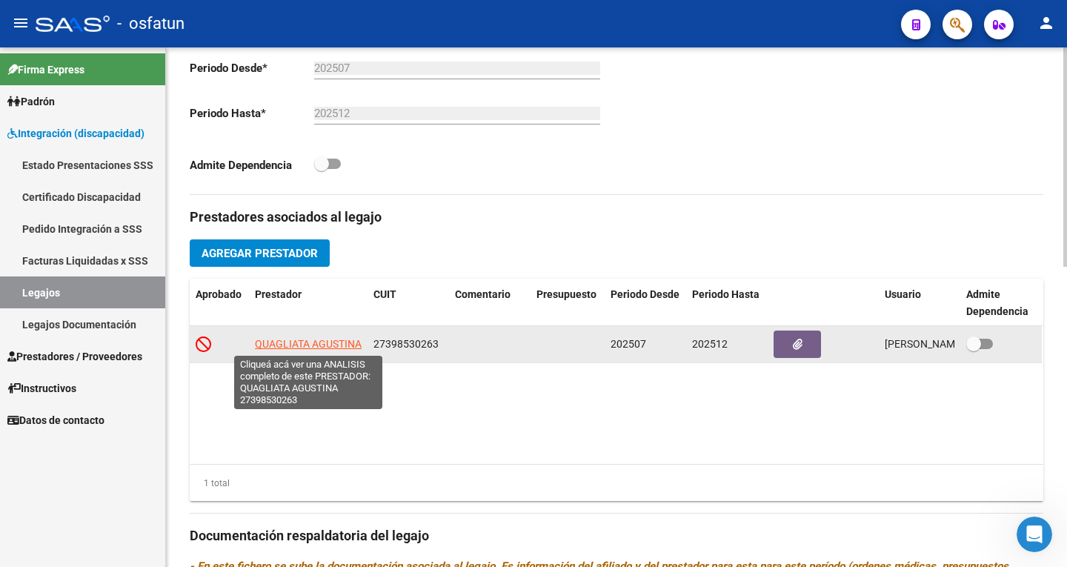
click at [318, 339] on span "QUAGLIATA AGUSTINA" at bounding box center [308, 344] width 107 height 12
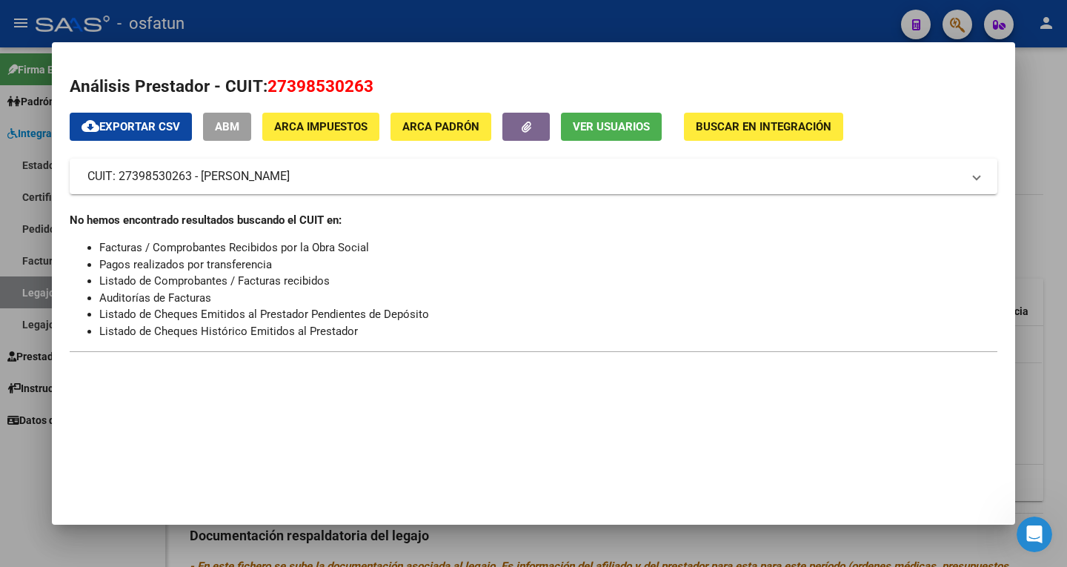
click at [1048, 68] on div at bounding box center [533, 283] width 1067 height 567
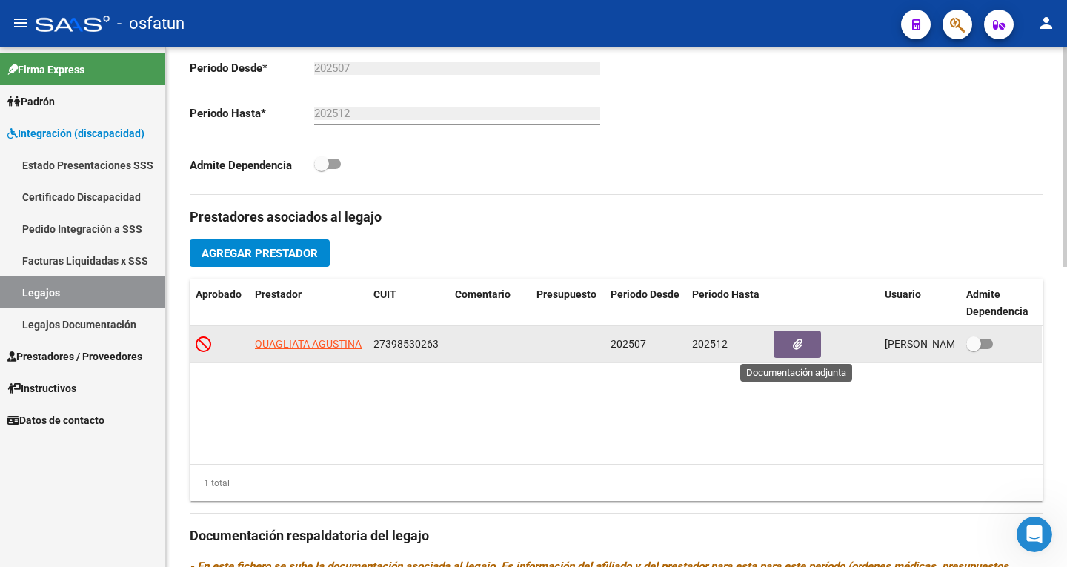
click at [803, 347] on button "button" at bounding box center [797, 344] width 47 height 27
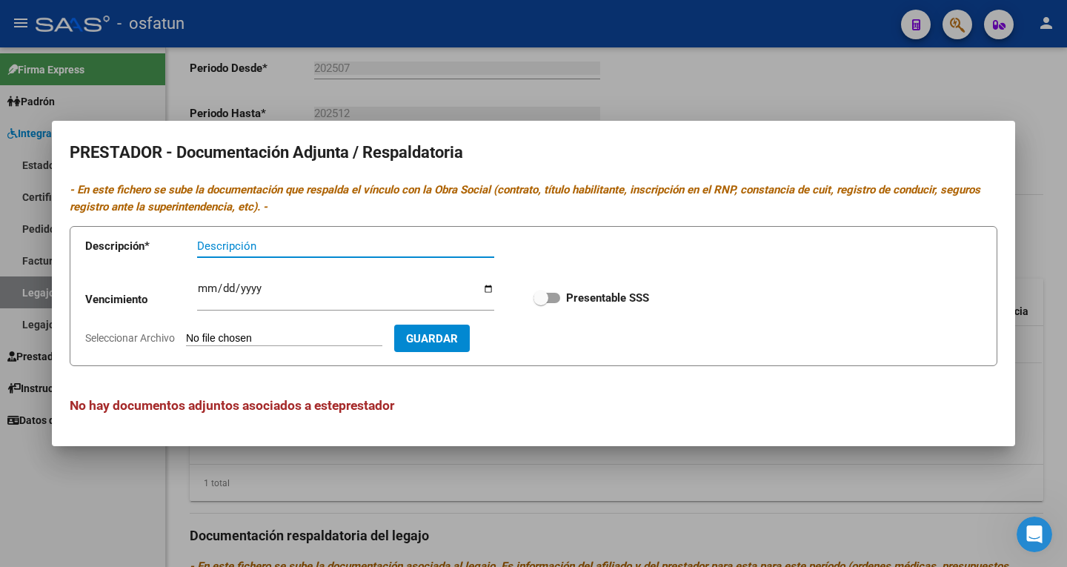
click at [743, 59] on div at bounding box center [533, 283] width 1067 height 567
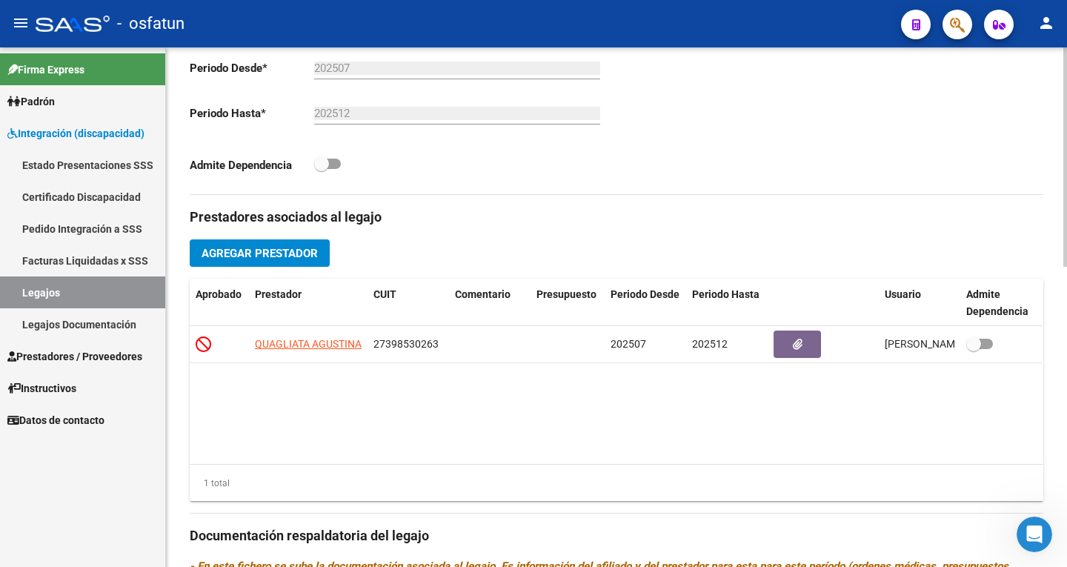
click at [264, 254] on span "Agregar Prestador" at bounding box center [260, 253] width 116 height 13
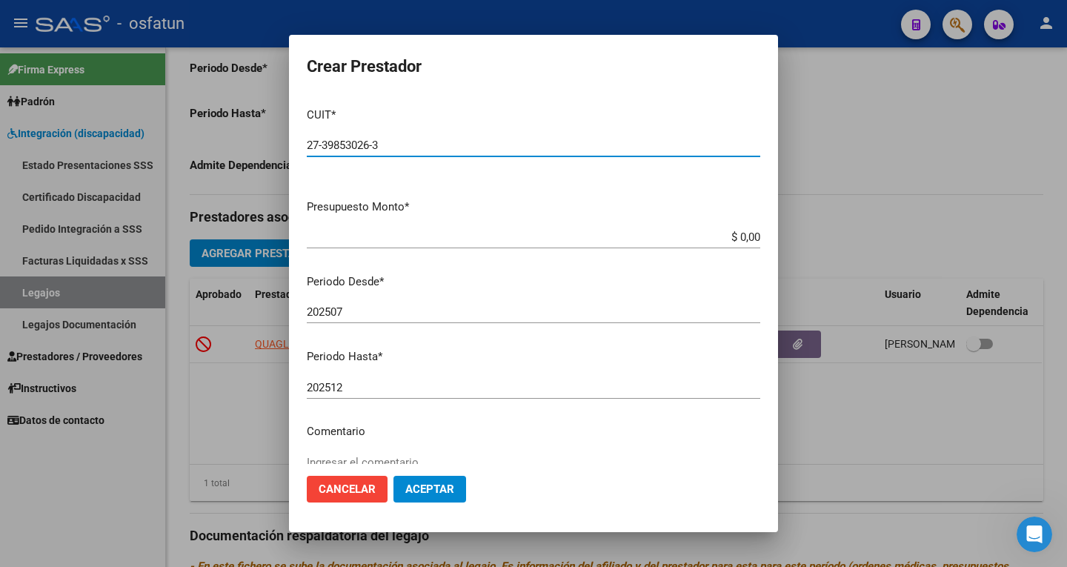
type input "27-39853026-3"
drag, startPoint x: 743, startPoint y: 244, endPoint x: 754, endPoint y: 249, distance: 12.3
click at [751, 248] on mat-dialog-content "CUIT * 27-39853026-3 Ingresar CUIT ARCA Padrón Presupuesto Monto * $ 0,00 Ingre…" at bounding box center [533, 280] width 489 height 368
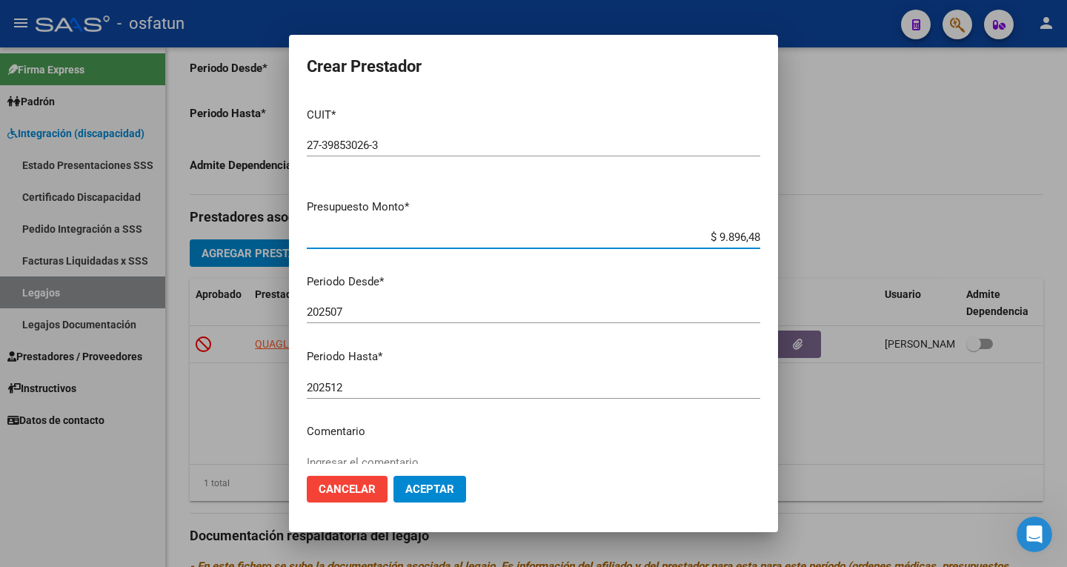
type input "$ 98.964,88"
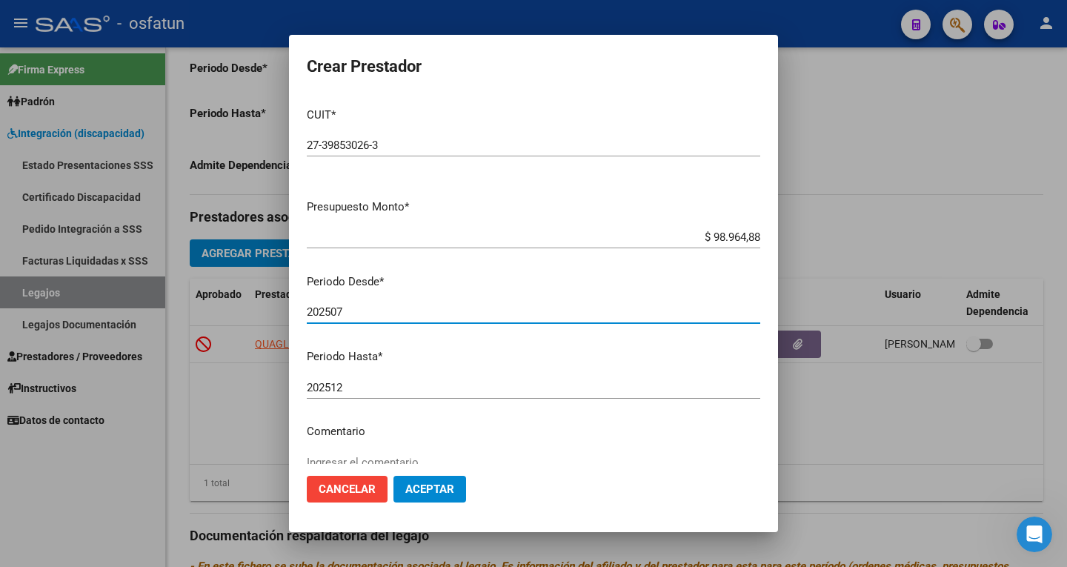
drag, startPoint x: 393, startPoint y: 312, endPoint x: 422, endPoint y: 301, distance: 31.7
click at [393, 311] on input "202507" at bounding box center [534, 311] width 454 height 13
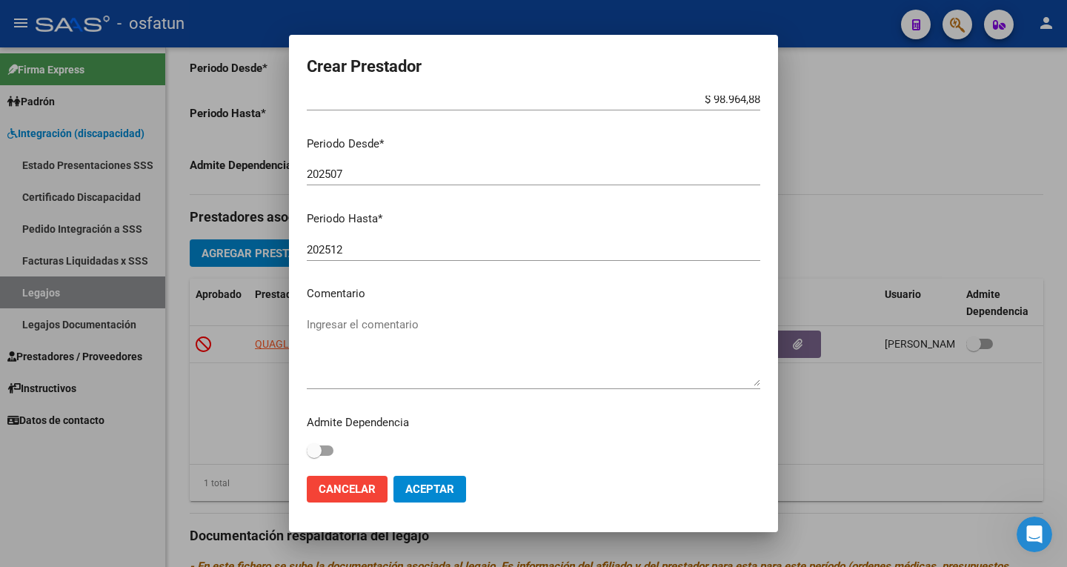
scroll to position [139, 0]
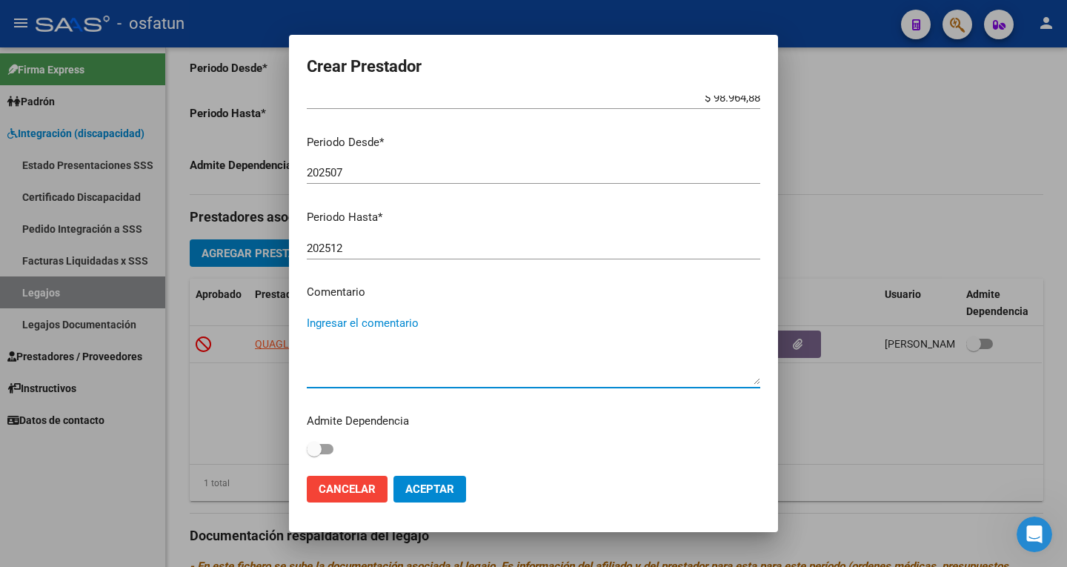
click at [365, 325] on textarea "Ingresar el comentario" at bounding box center [534, 350] width 454 height 70
type textarea "PSICOPEDAGOGA QUAGLIATA AGUSTINA"
click at [438, 491] on span "Aceptar" at bounding box center [429, 488] width 49 height 13
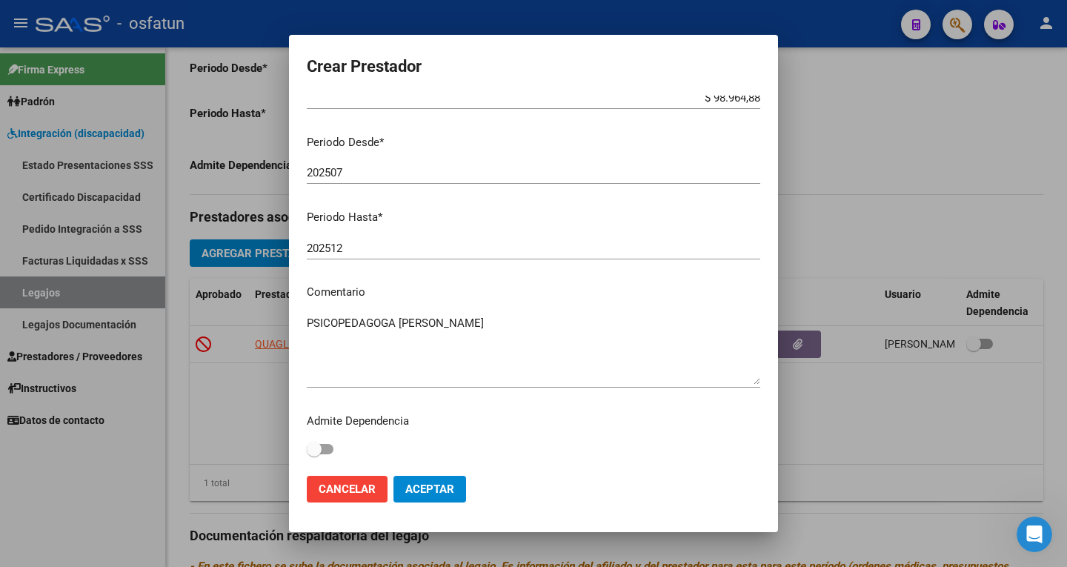
click at [866, 132] on div at bounding box center [533, 283] width 1067 height 567
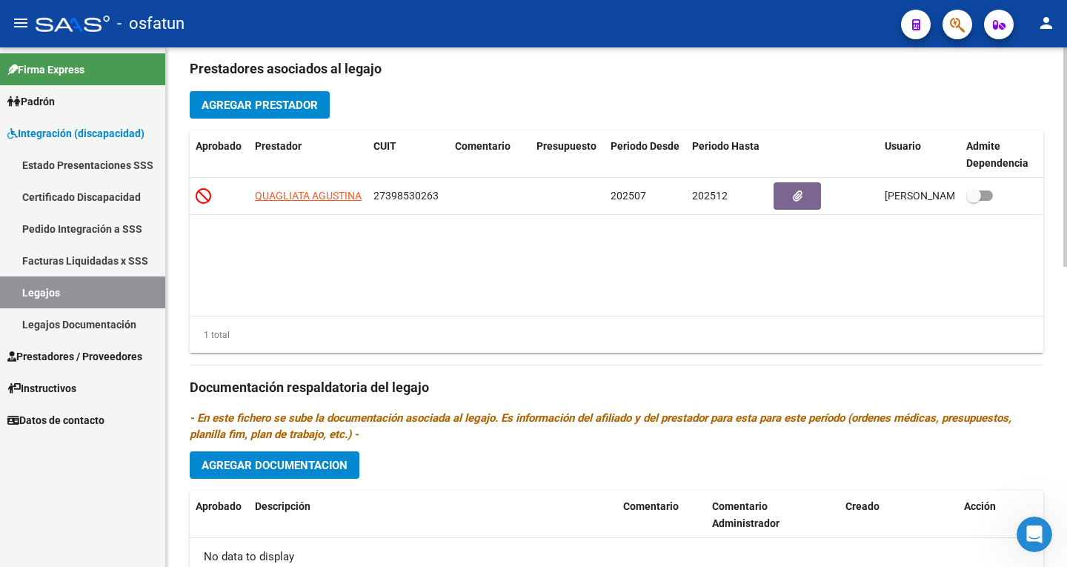
scroll to position [0, 0]
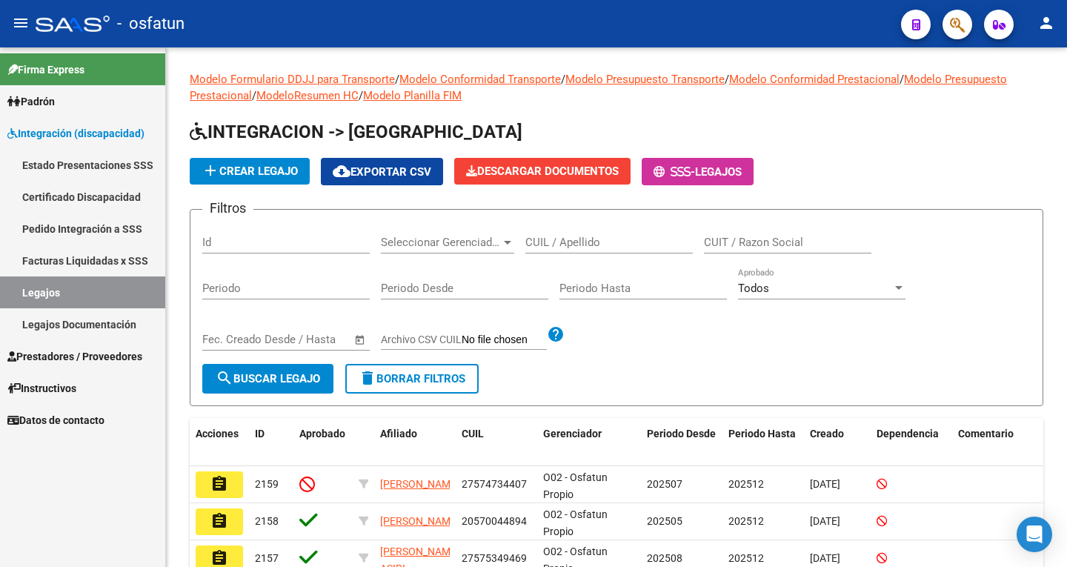
click at [50, 287] on link "Legajos" at bounding box center [82, 292] width 165 height 32
click at [88, 288] on link "Legajos" at bounding box center [82, 292] width 165 height 32
click at [48, 290] on link "Legajos" at bounding box center [82, 292] width 165 height 32
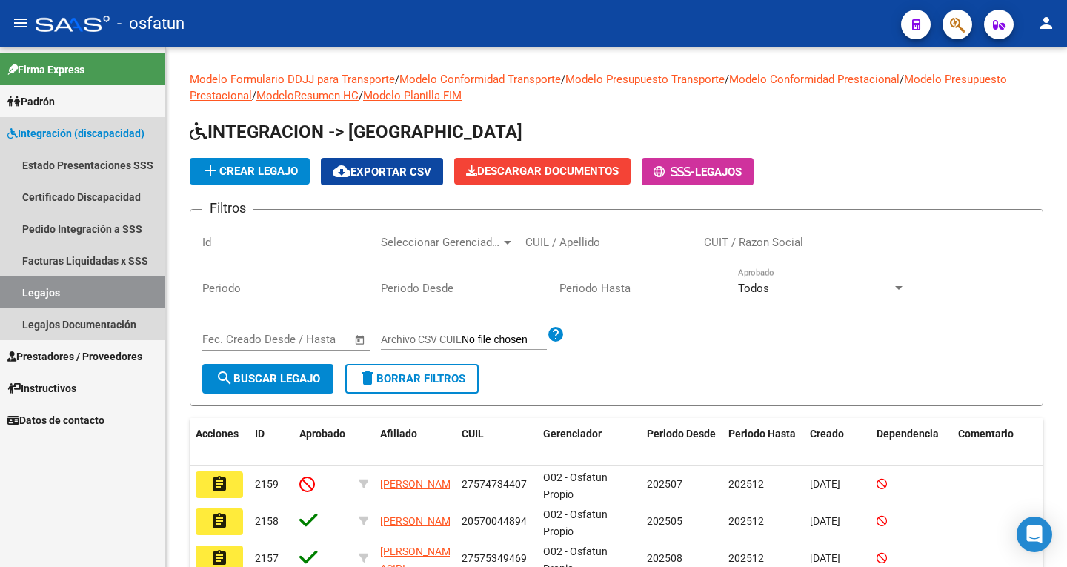
click at [98, 297] on link "Legajos" at bounding box center [82, 292] width 165 height 32
click at [66, 328] on link "Legajos Documentación" at bounding box center [82, 324] width 165 height 32
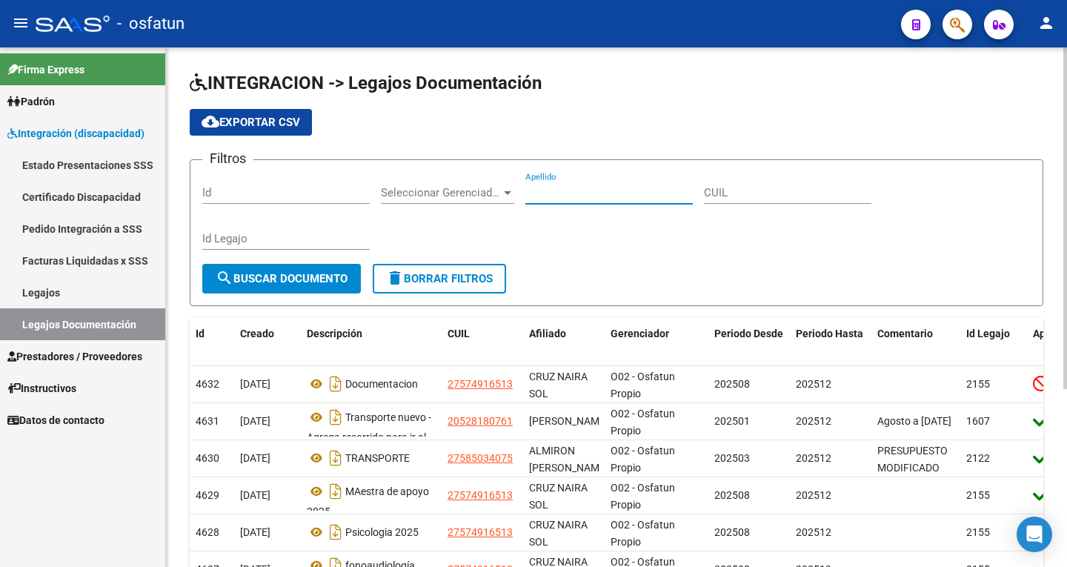
click at [543, 192] on input "Apellido" at bounding box center [608, 192] width 167 height 13
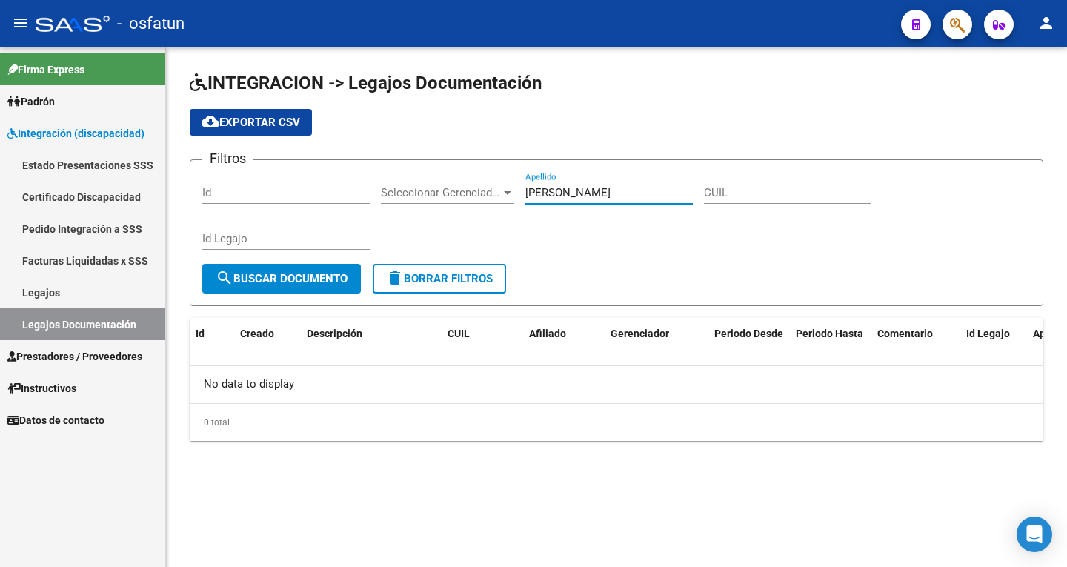
type input "CARBAJO SPERANZA"
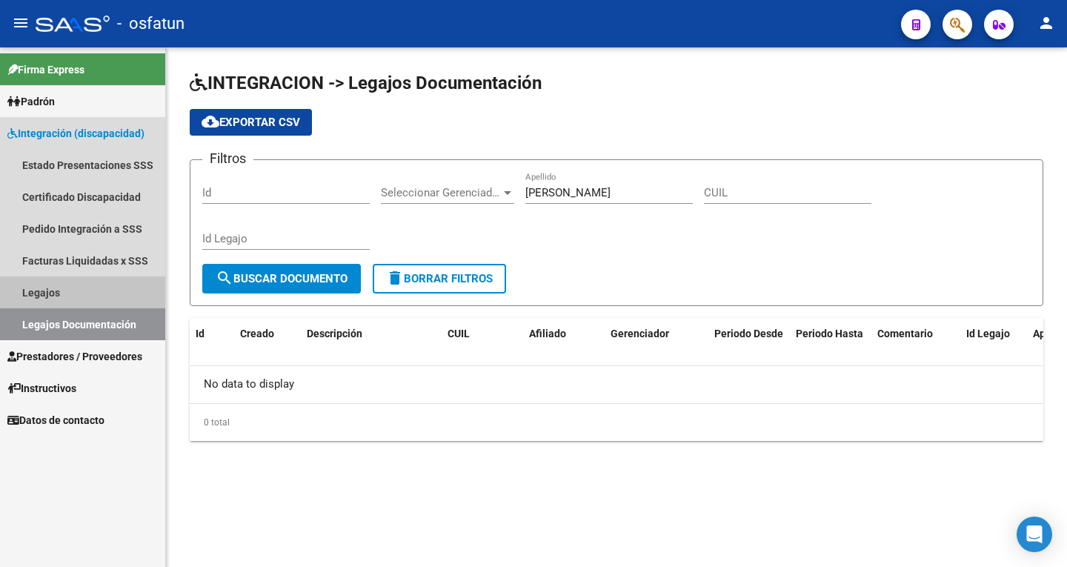
click at [39, 299] on link "Legajos" at bounding box center [82, 292] width 165 height 32
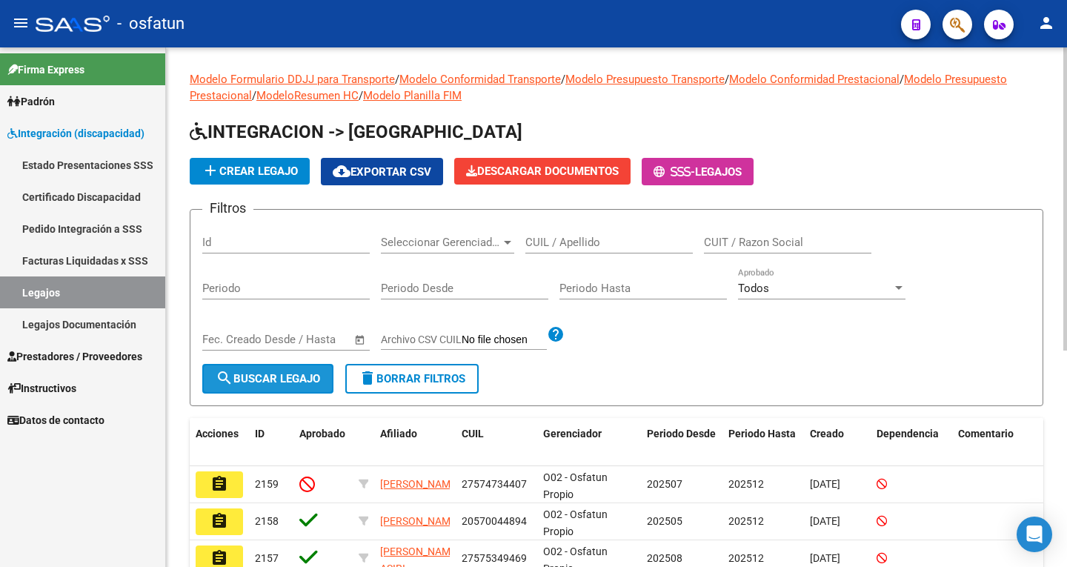
click at [286, 377] on span "search Buscar Legajo" at bounding box center [268, 378] width 104 height 13
click at [587, 237] on input "CUIL / Apellido" at bounding box center [608, 242] width 167 height 13
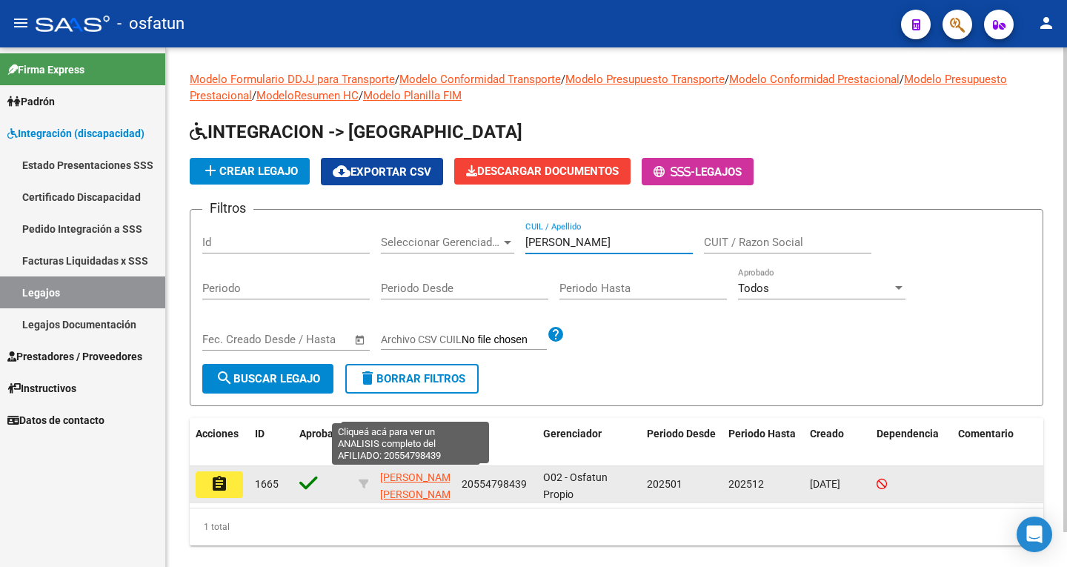
type input "CARBAJO SPERANZA"
click at [412, 488] on span "CARBAJO SPERANZA IAN MILO" at bounding box center [419, 485] width 79 height 29
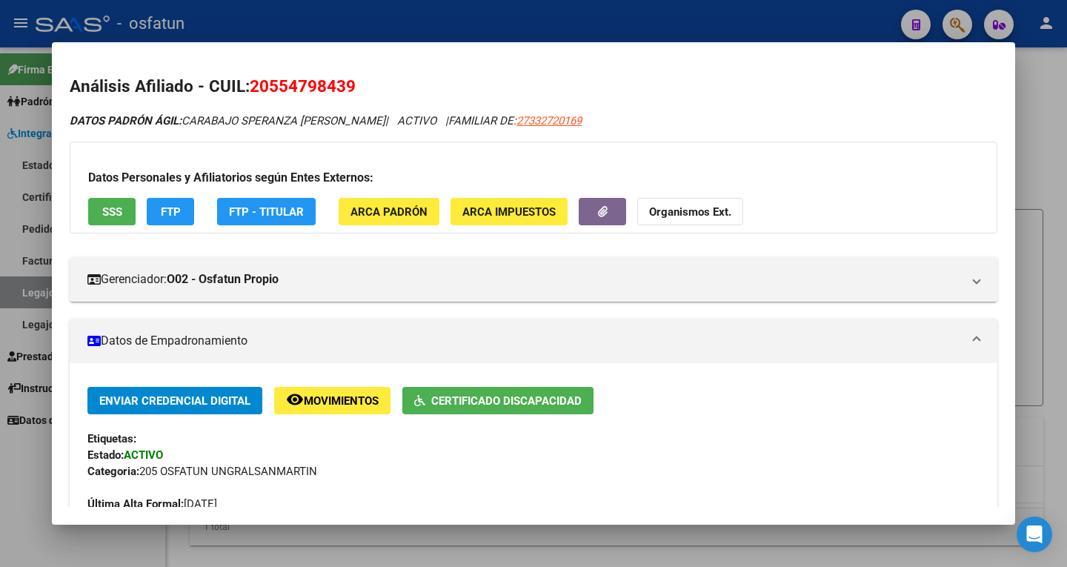
click at [719, 23] on div at bounding box center [533, 283] width 1067 height 567
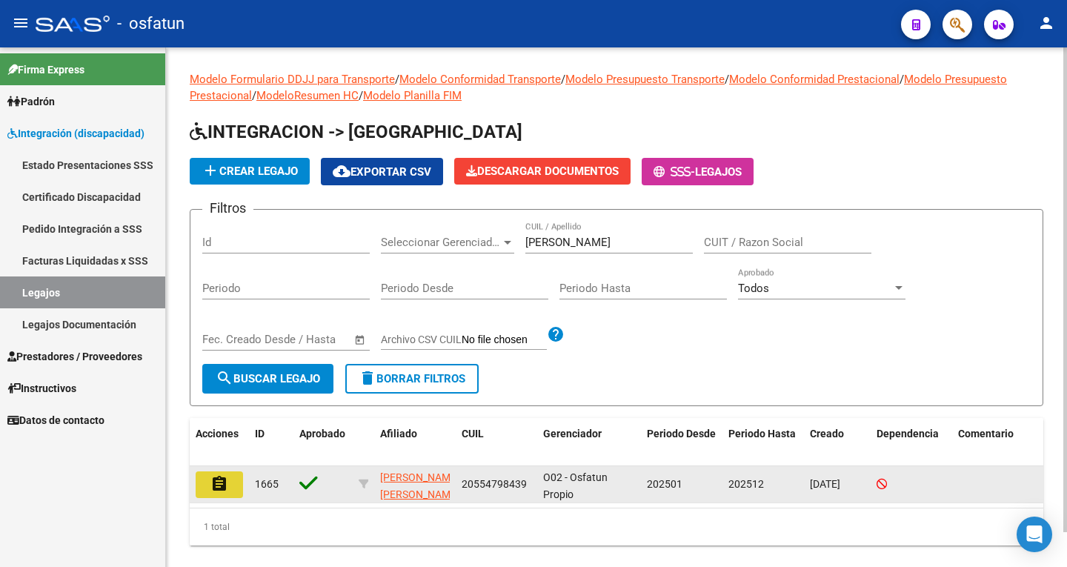
click at [216, 483] on mat-icon "assignment" at bounding box center [219, 484] width 18 height 18
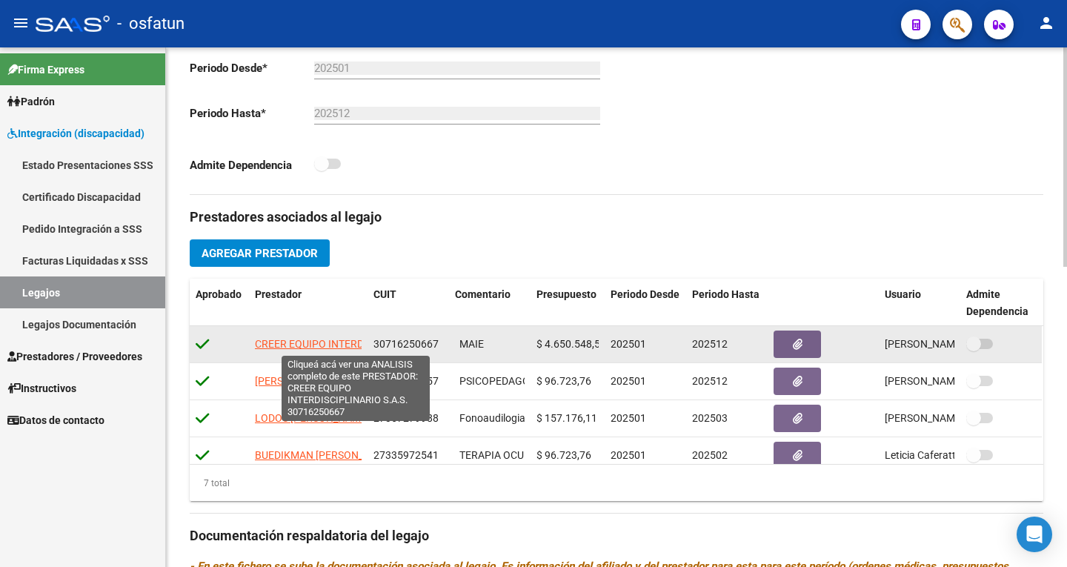
click at [334, 342] on span "CREER EQUIPO INTERDISCIPLINARIO S.A.S." at bounding box center [357, 344] width 204 height 12
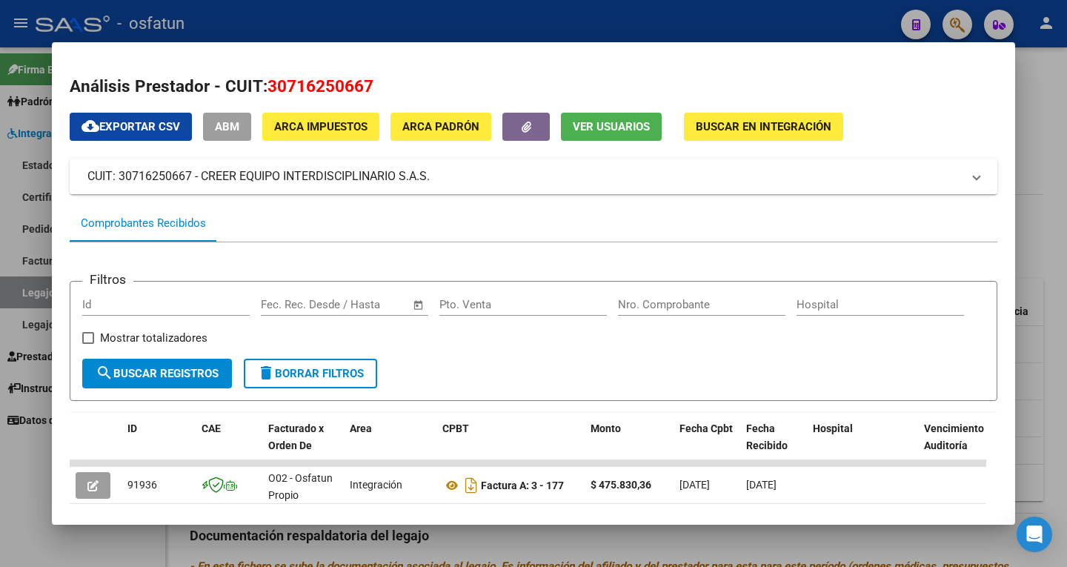
click at [1037, 113] on div at bounding box center [533, 283] width 1067 height 567
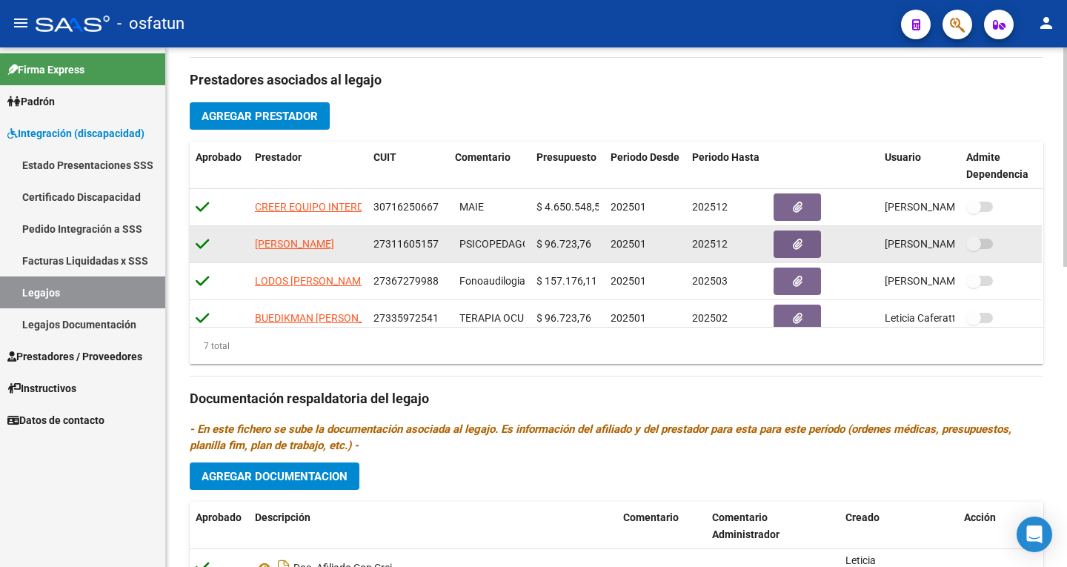
scroll to position [593, 0]
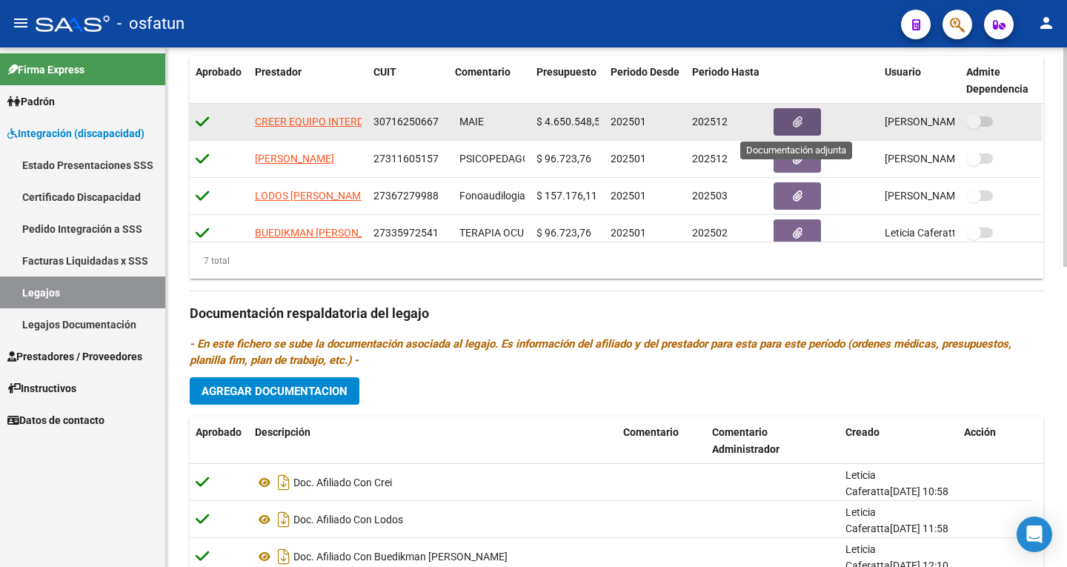
click at [799, 117] on icon "button" at bounding box center [798, 121] width 10 height 11
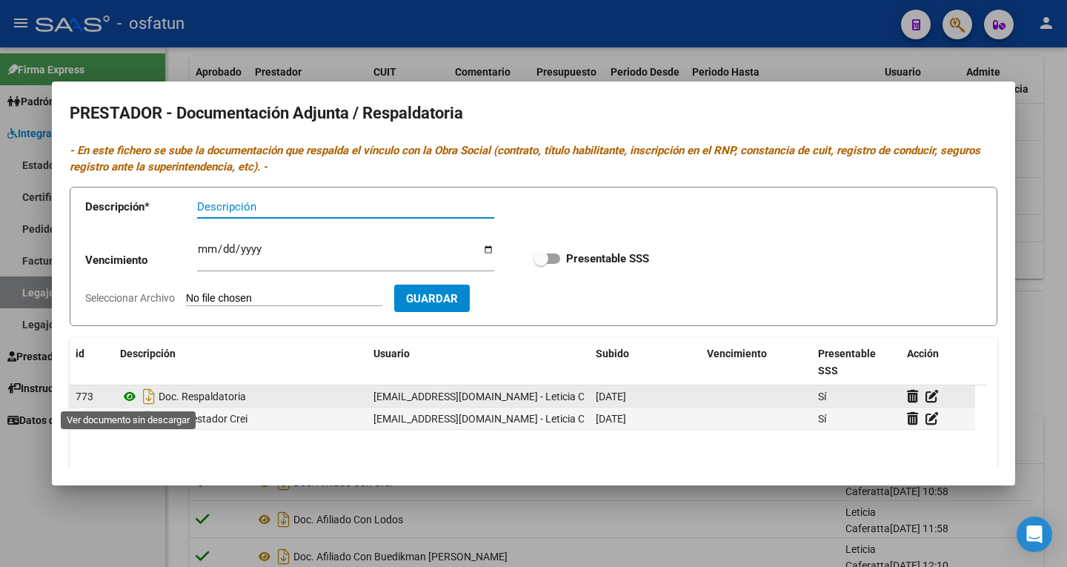
click at [135, 395] on icon at bounding box center [129, 397] width 19 height 18
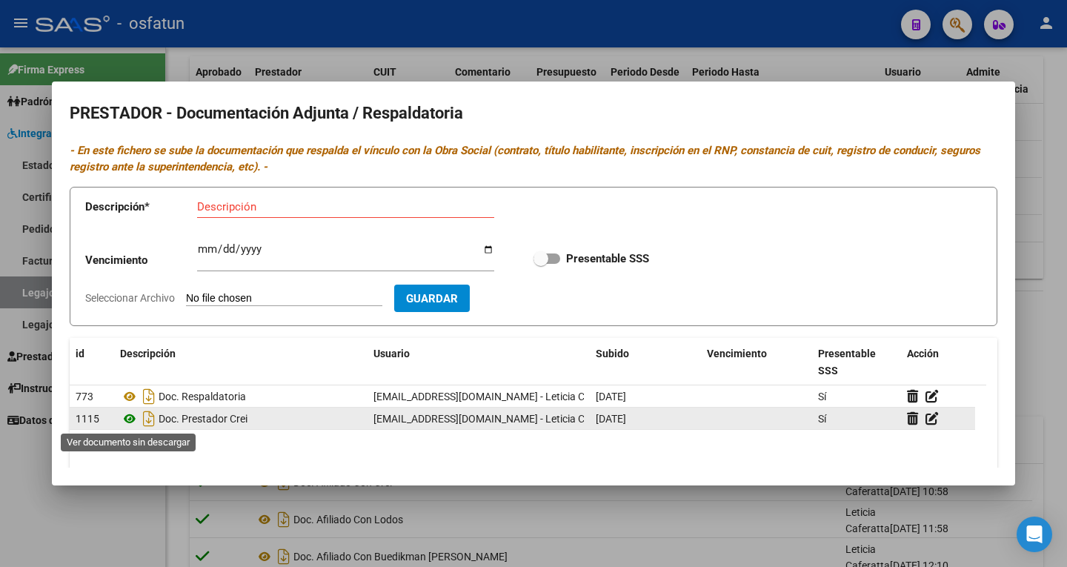
click at [132, 417] on icon at bounding box center [129, 419] width 19 height 18
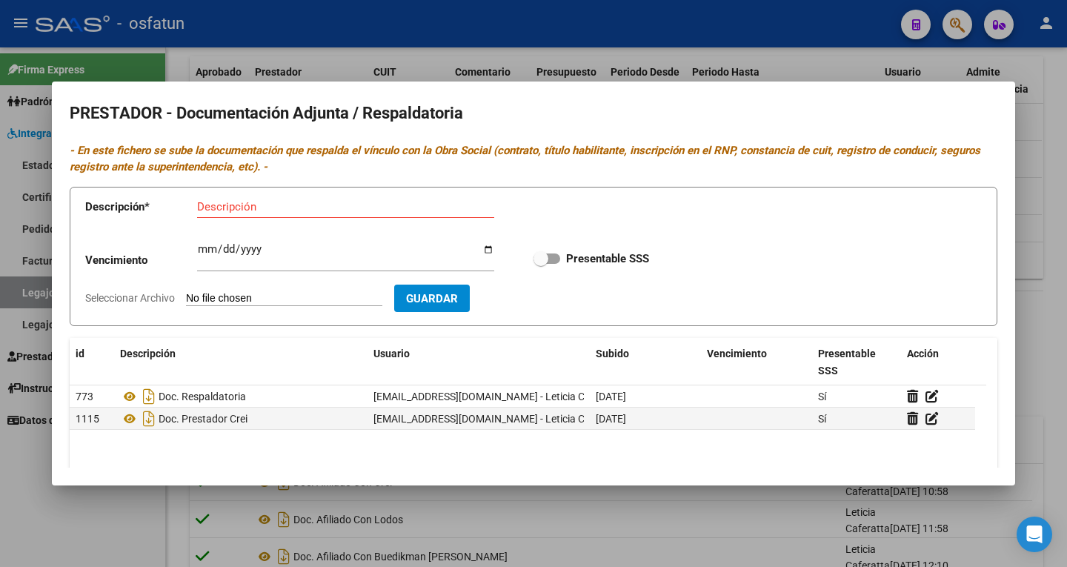
click at [1058, 65] on div at bounding box center [533, 283] width 1067 height 567
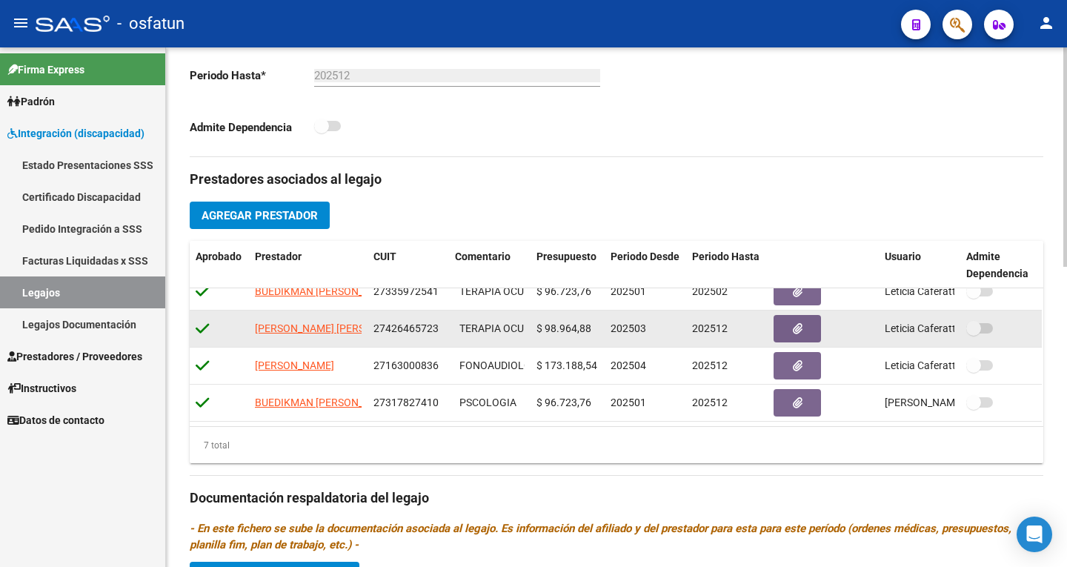
scroll to position [416, 0]
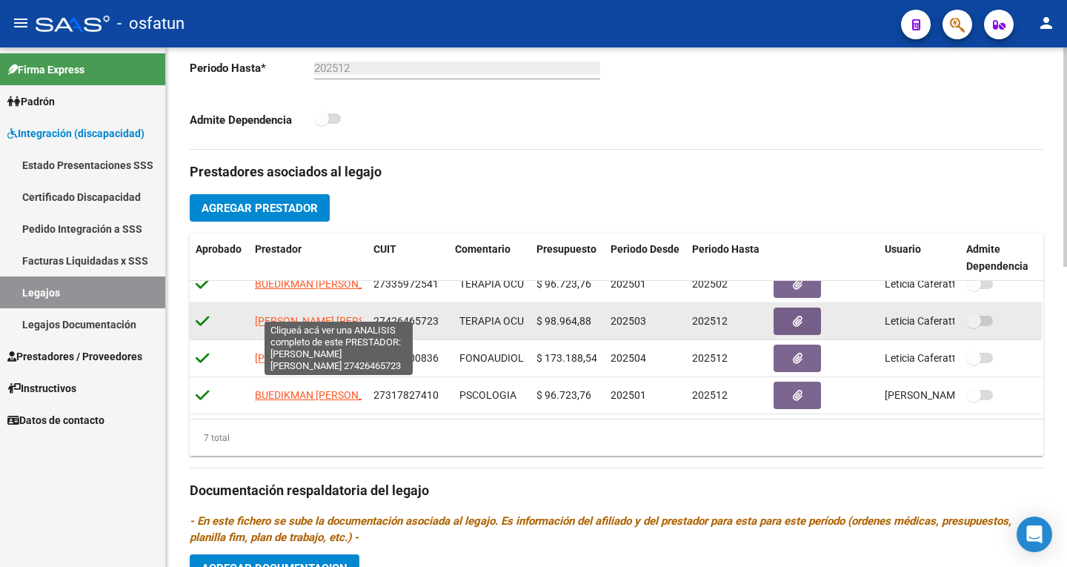
click at [297, 316] on span "LOPEZ NOGUERA MELANIE AYELEN" at bounding box center [335, 321] width 161 height 12
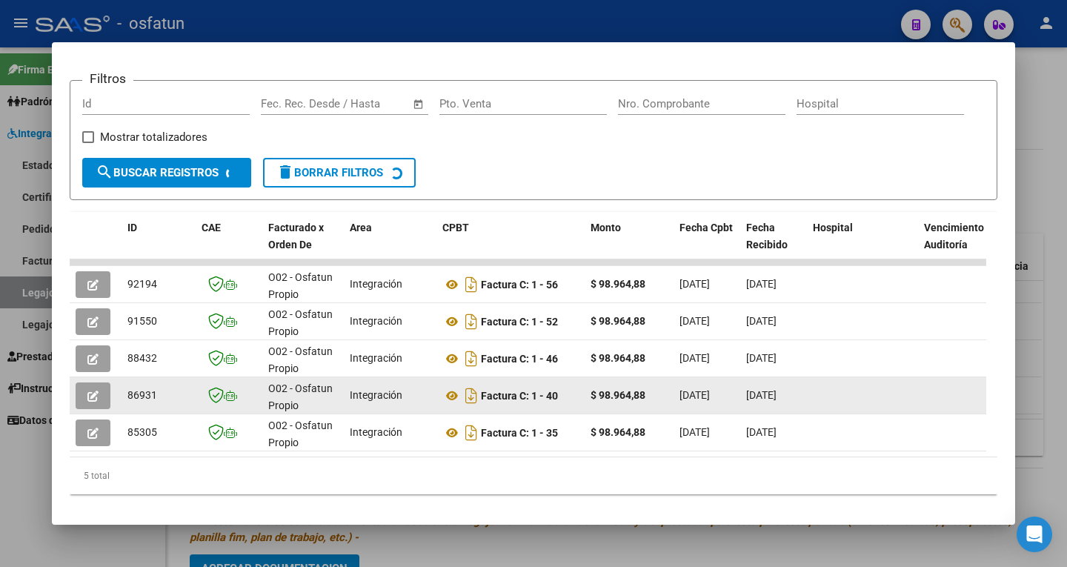
scroll to position [234, 0]
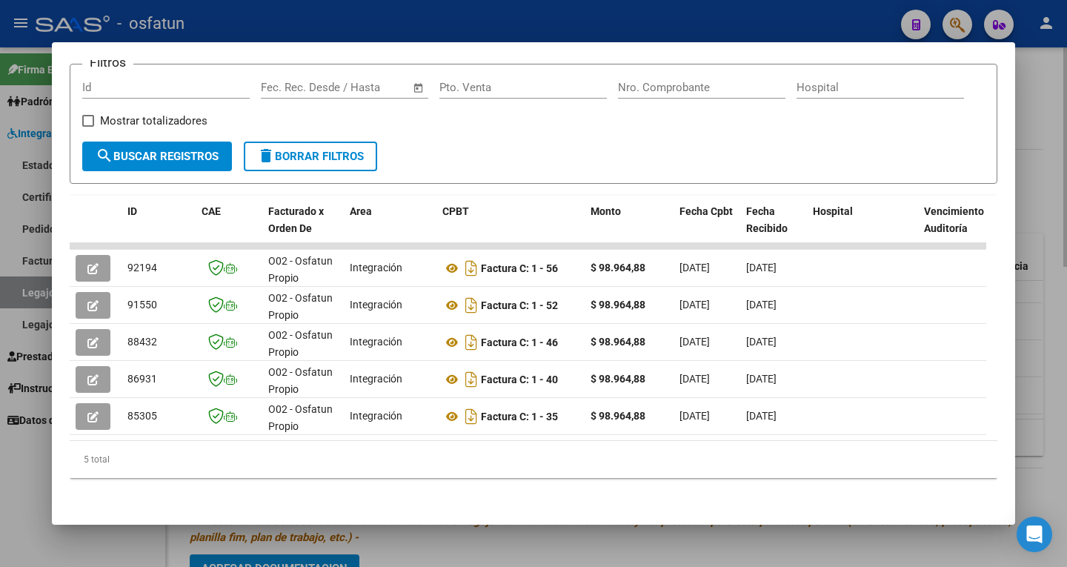
drag, startPoint x: 1049, startPoint y: 84, endPoint x: 1041, endPoint y: 84, distance: 8.2
click at [1048, 84] on div at bounding box center [533, 283] width 1067 height 567
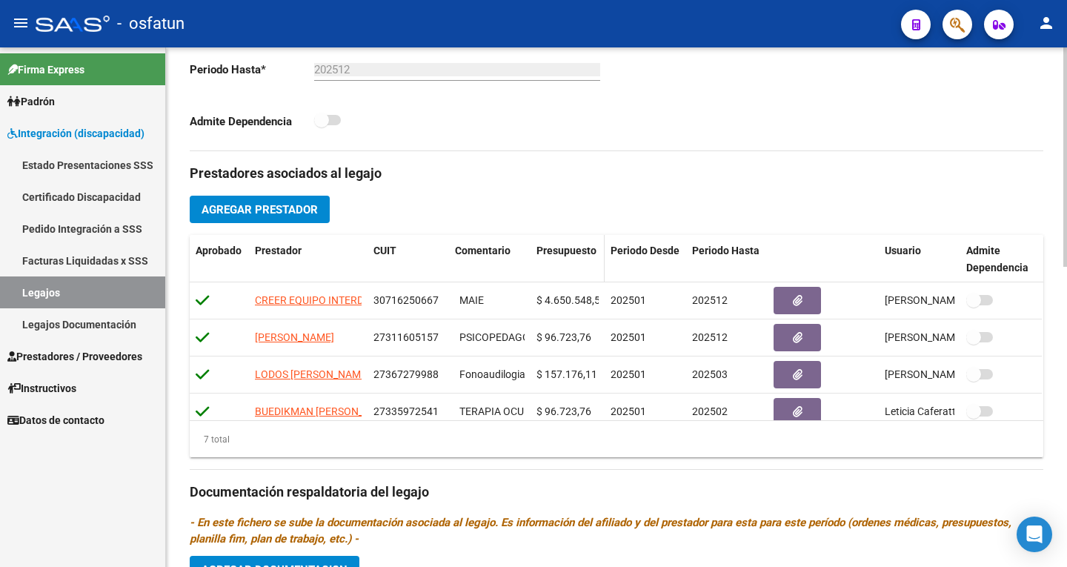
scroll to position [416, 0]
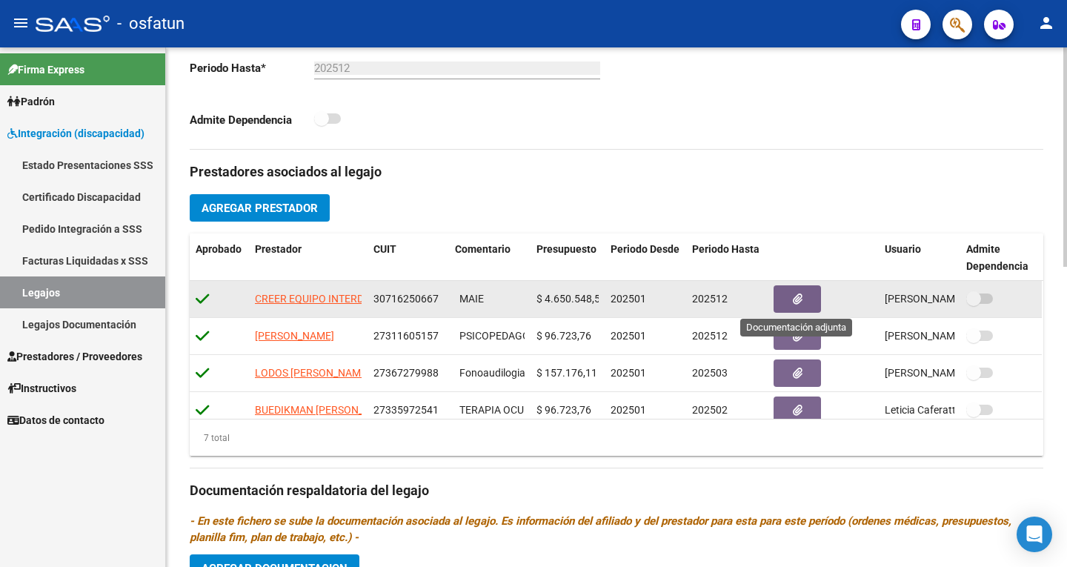
click at [804, 292] on button "button" at bounding box center [797, 298] width 47 height 27
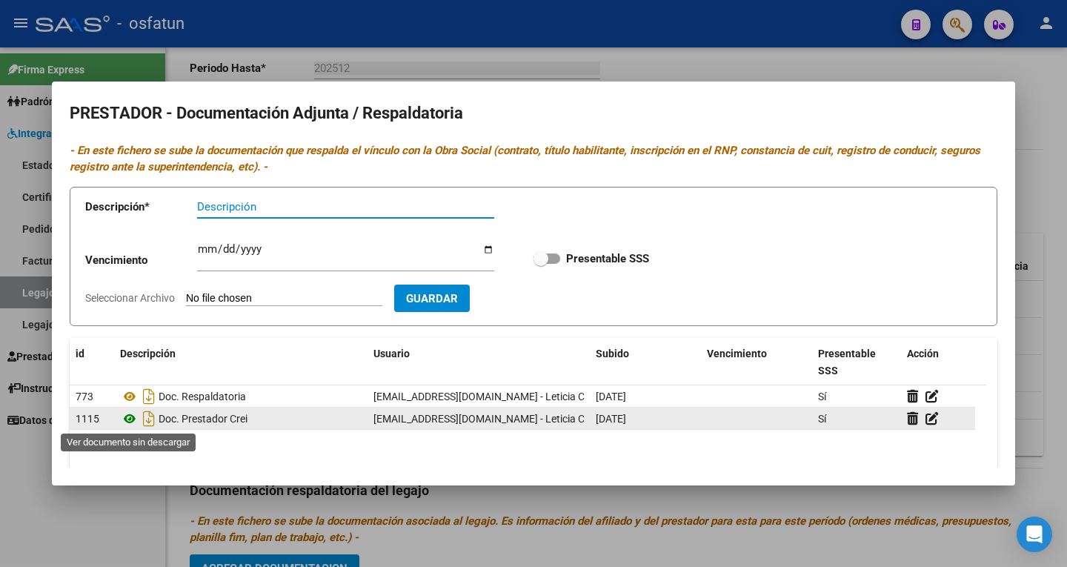
click at [130, 417] on icon at bounding box center [129, 419] width 19 height 18
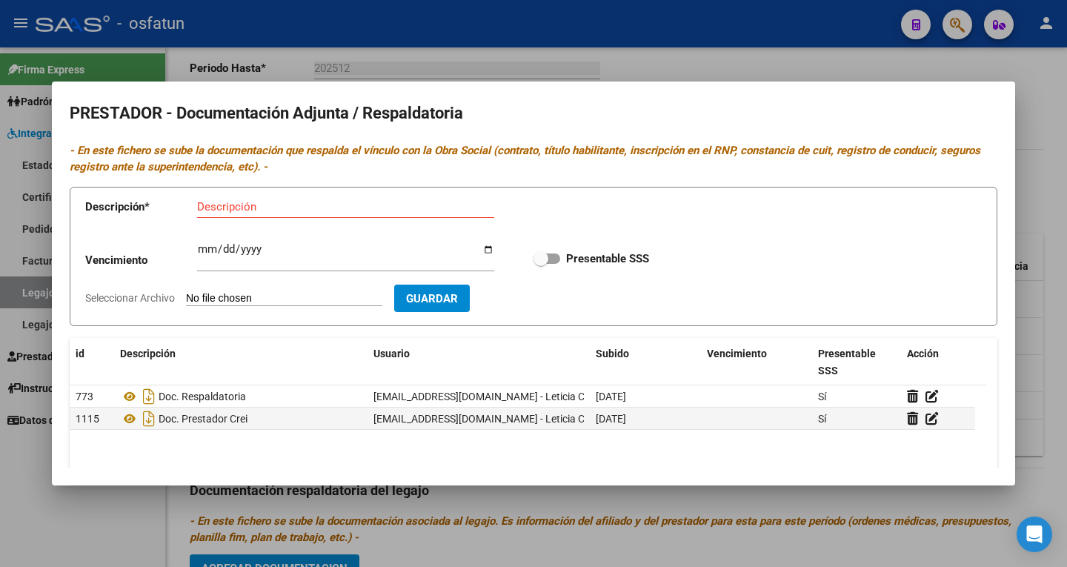
click at [820, 50] on div at bounding box center [533, 283] width 1067 height 567
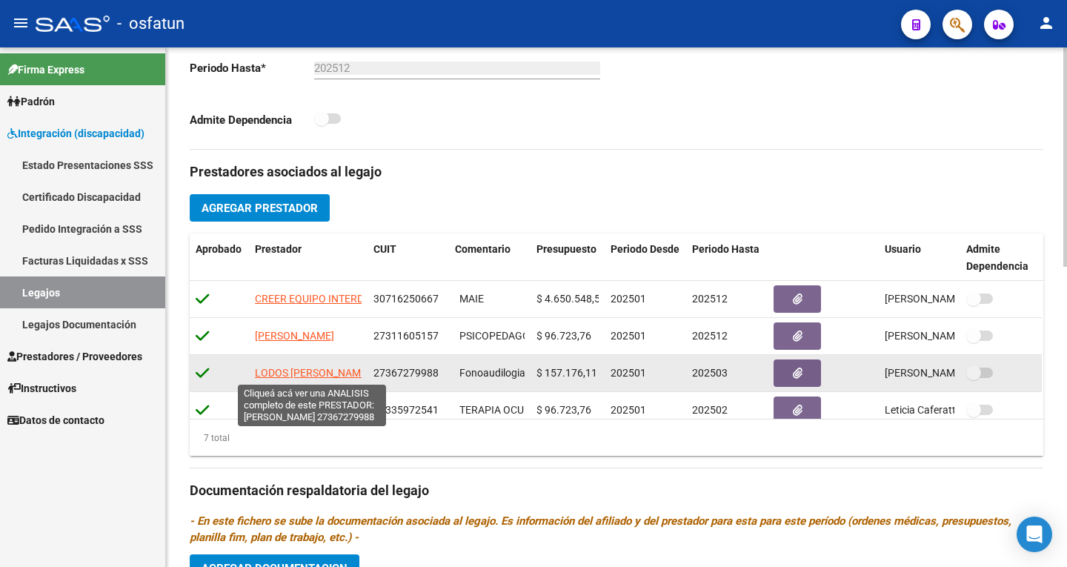
click at [314, 371] on span "LODOS MARIEL JULIETA" at bounding box center [312, 373] width 115 height 12
type textarea "27367279988"
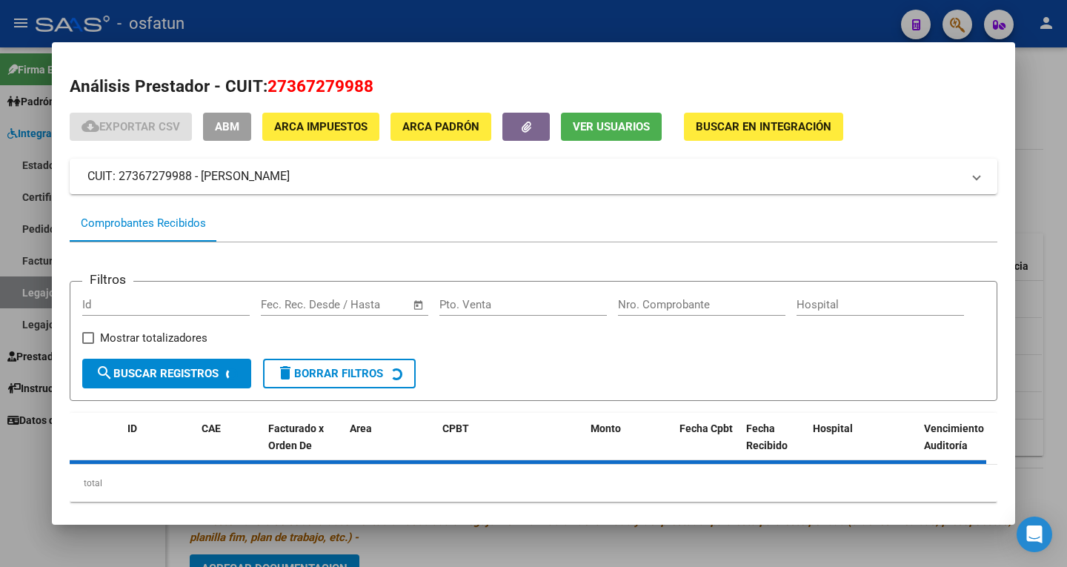
click at [766, 21] on div at bounding box center [533, 283] width 1067 height 567
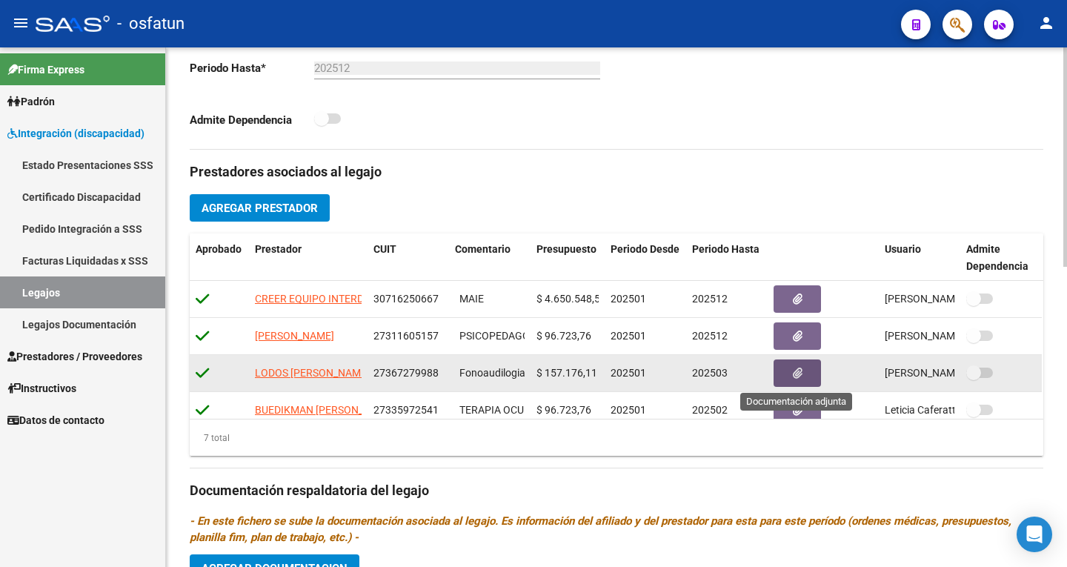
click at [805, 374] on button "button" at bounding box center [797, 372] width 47 height 27
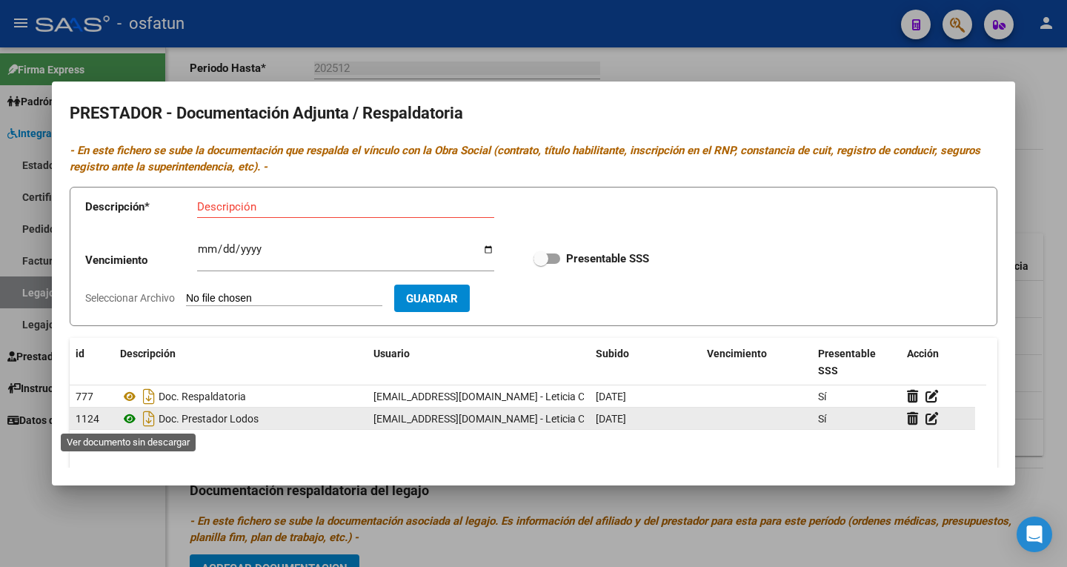
click at [131, 417] on icon at bounding box center [129, 419] width 19 height 18
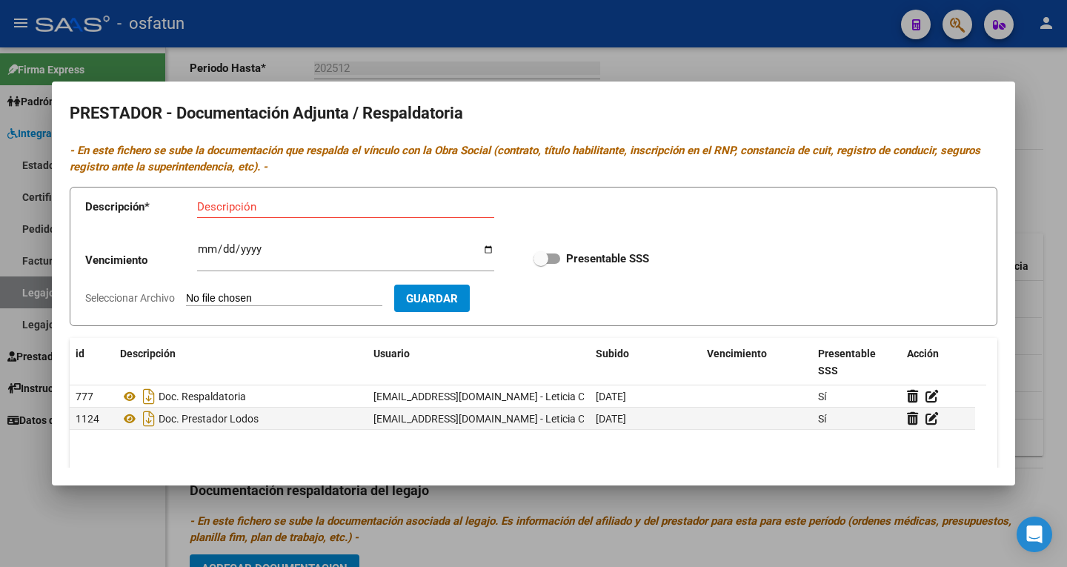
click at [829, 62] on div at bounding box center [533, 283] width 1067 height 567
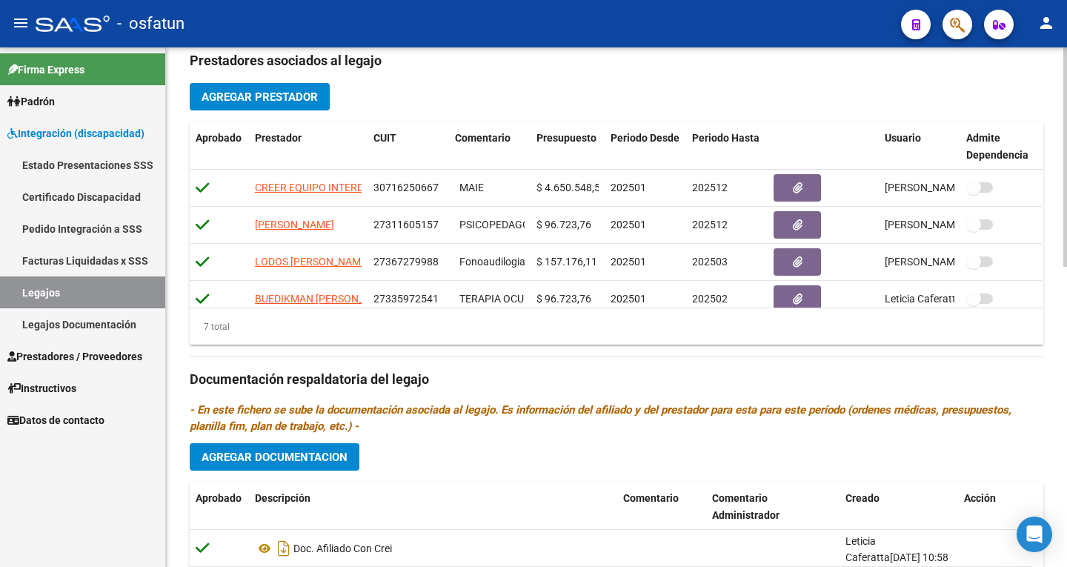
scroll to position [638, 0]
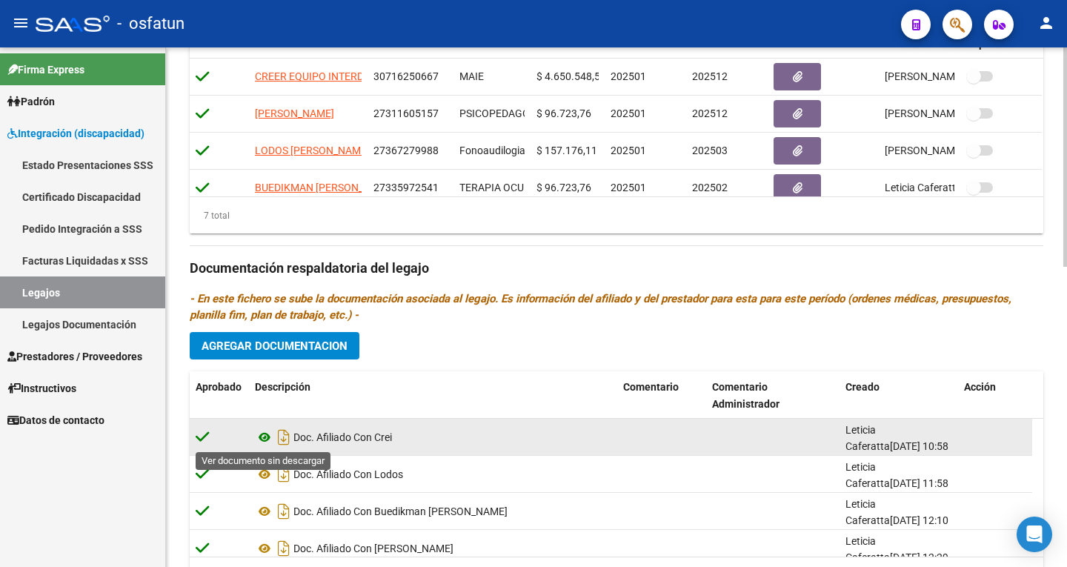
click at [268, 434] on icon at bounding box center [264, 437] width 19 height 18
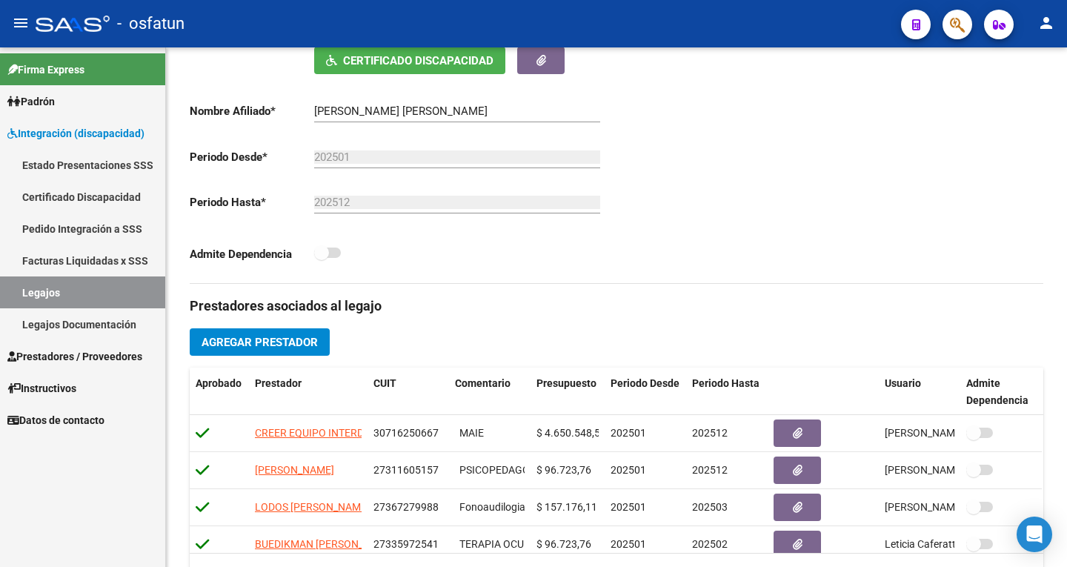
scroll to position [268, 0]
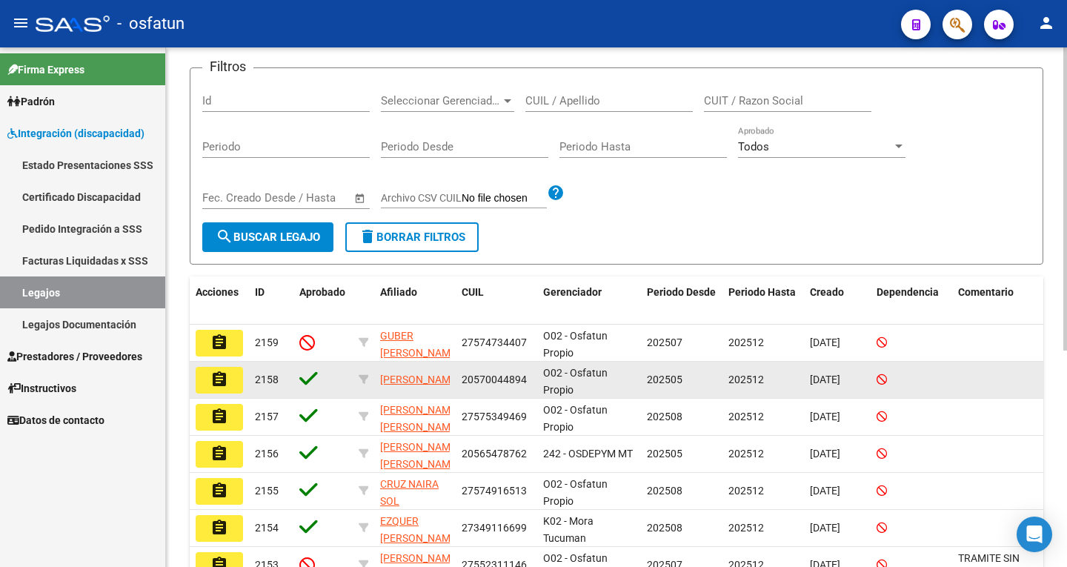
scroll to position [148, 0]
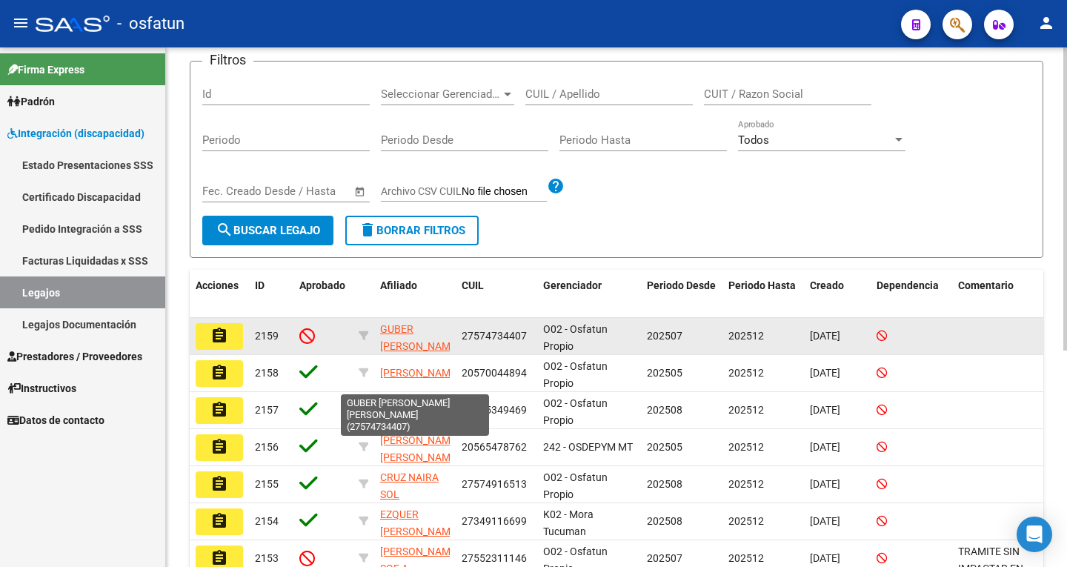
click at [395, 336] on app-link-go-to "GUBER [PERSON_NAME] [PERSON_NAME]" at bounding box center [419, 346] width 79 height 50
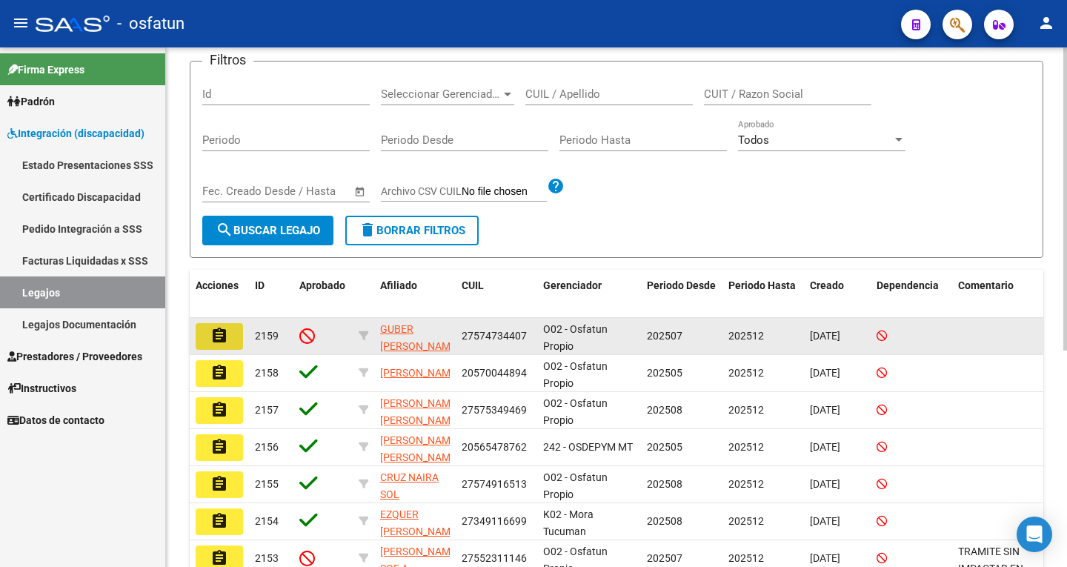
click at [232, 334] on button "assignment" at bounding box center [219, 336] width 47 height 27
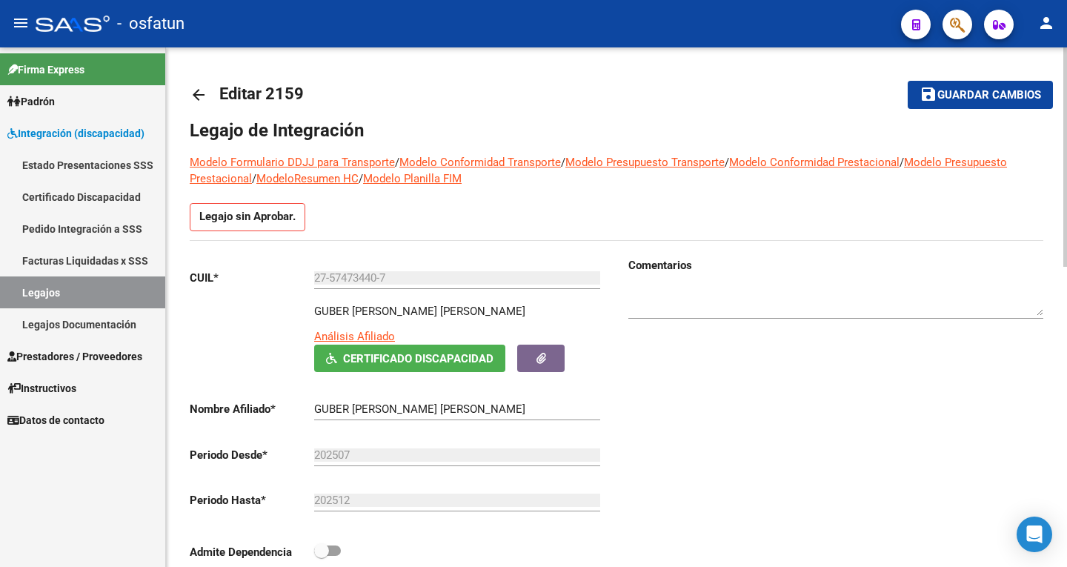
click at [197, 90] on mat-icon "arrow_back" at bounding box center [199, 95] width 18 height 18
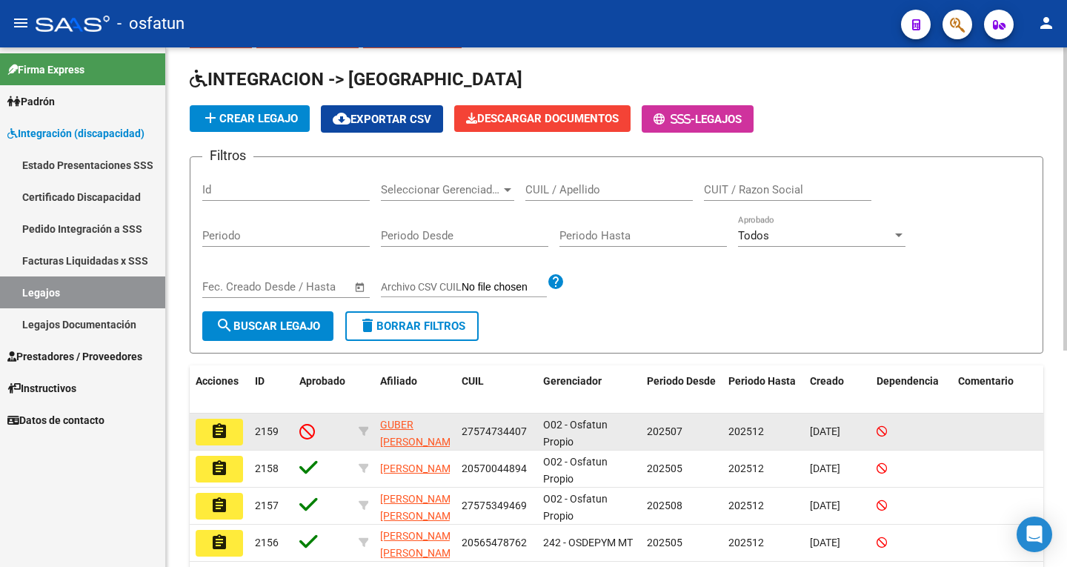
scroll to position [74, 0]
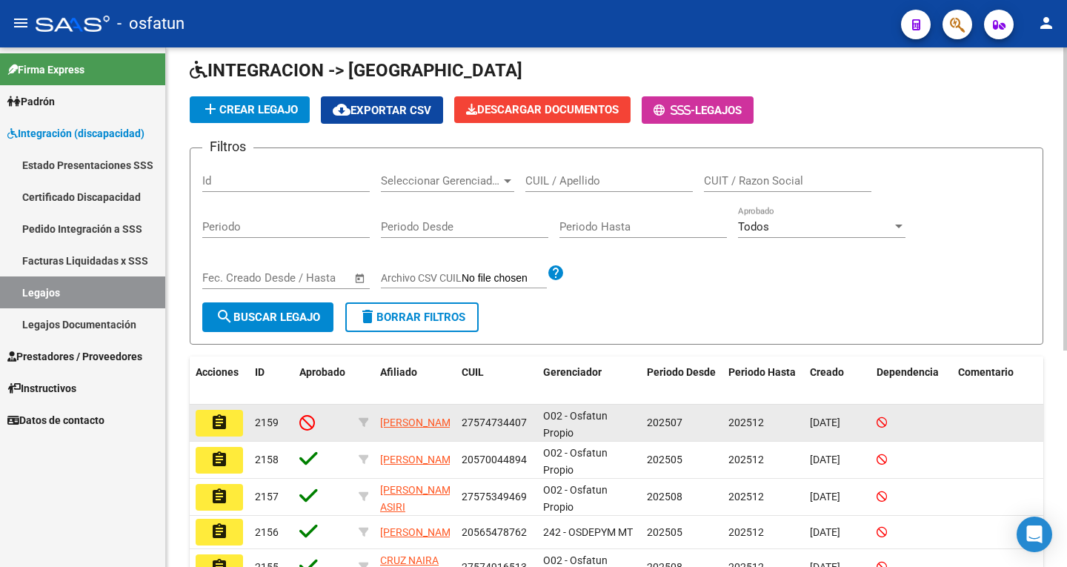
scroll to position [148, 0]
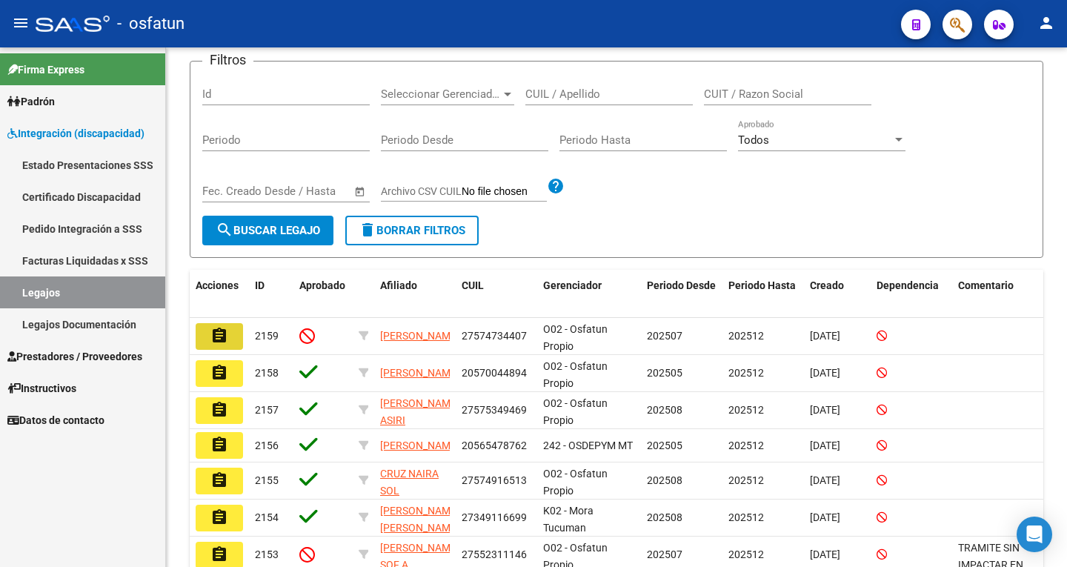
drag, startPoint x: 229, startPoint y: 332, endPoint x: 245, endPoint y: 331, distance: 15.6
click at [235, 332] on button "assignment" at bounding box center [219, 336] width 47 height 27
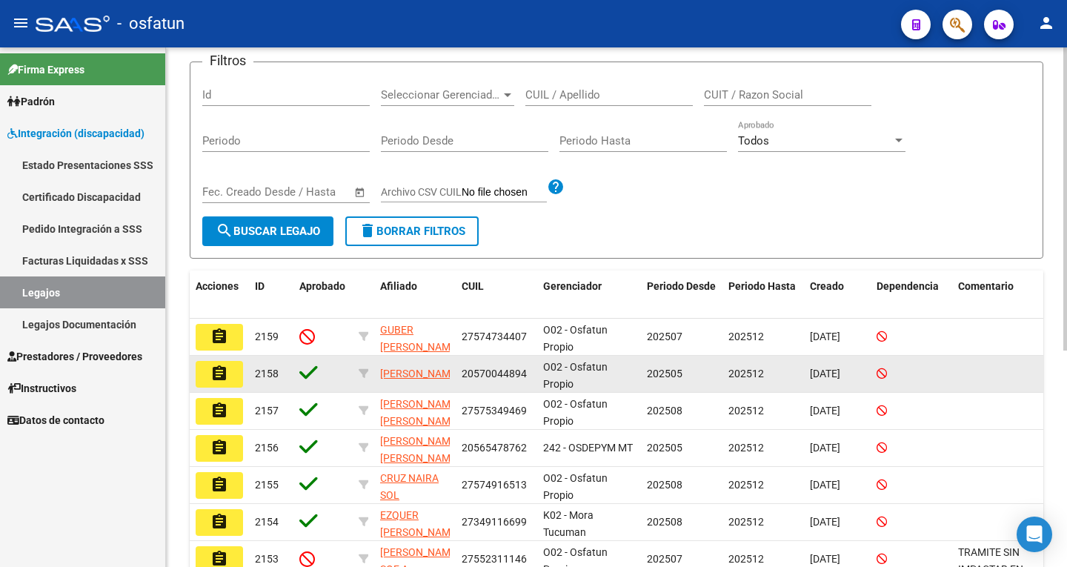
scroll to position [148, 0]
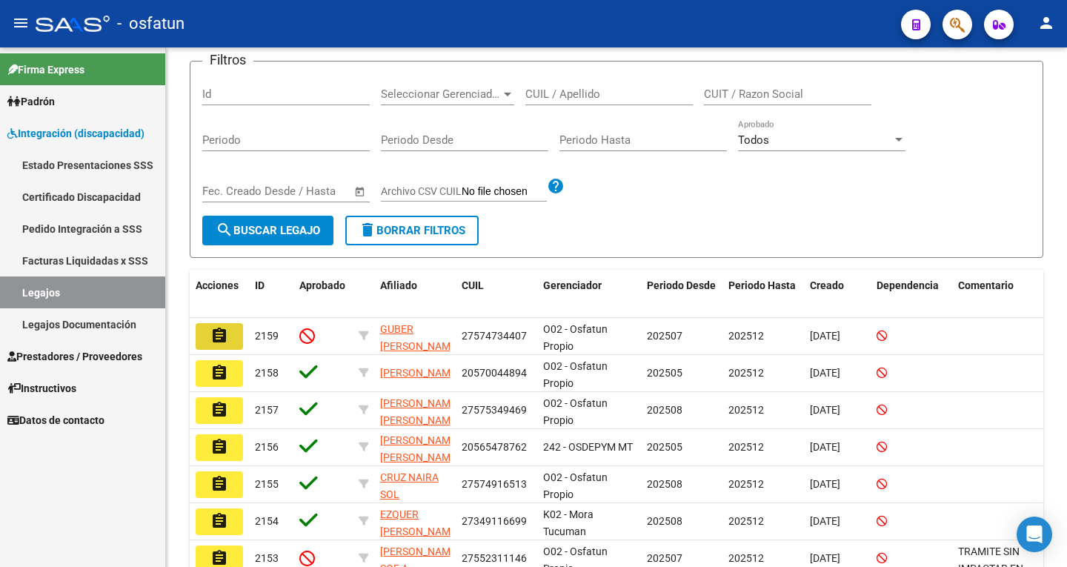
drag, startPoint x: 222, startPoint y: 336, endPoint x: 230, endPoint y: 335, distance: 7.4
click at [228, 336] on mat-icon "assignment" at bounding box center [219, 336] width 18 height 18
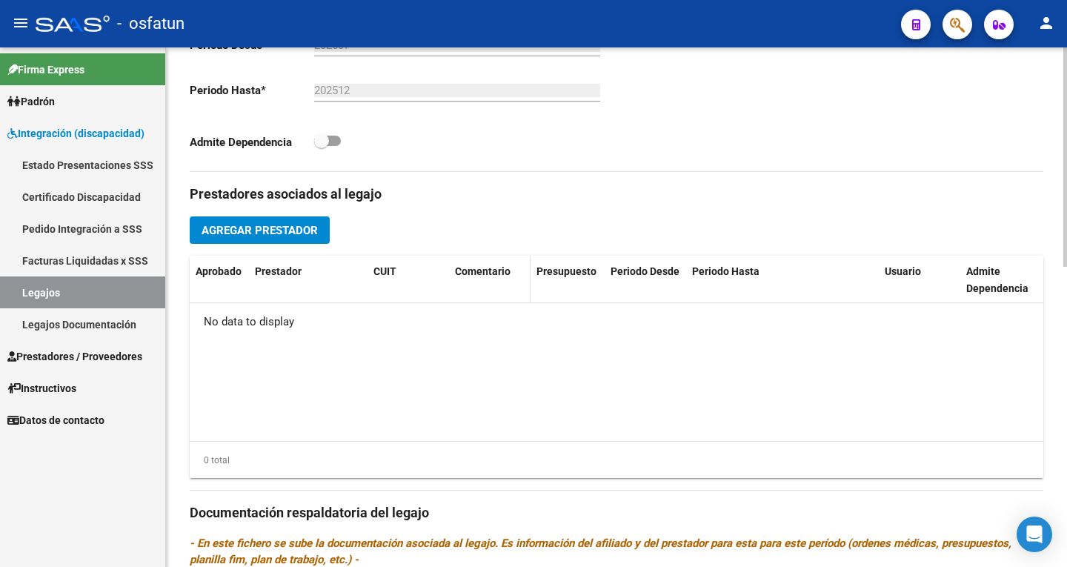
scroll to position [342, 0]
